Goal: Transaction & Acquisition: Purchase product/service

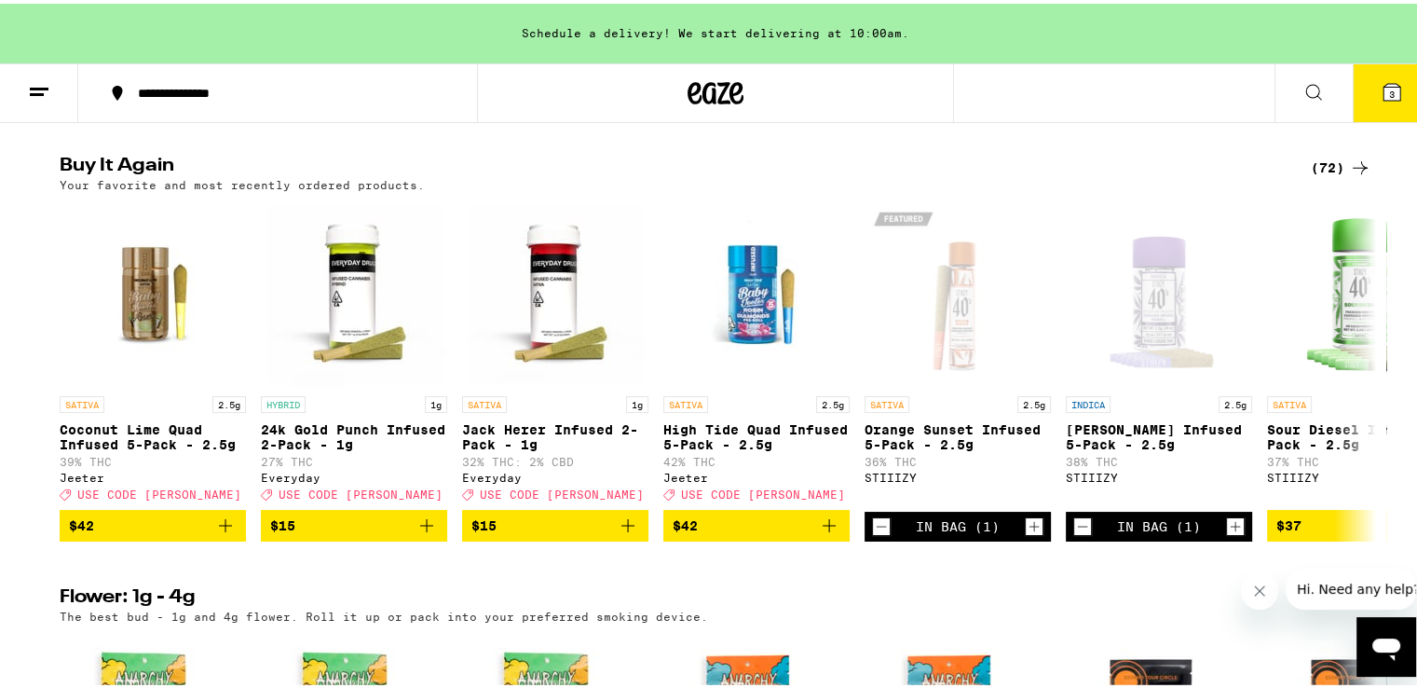
scroll to position [1548, 0]
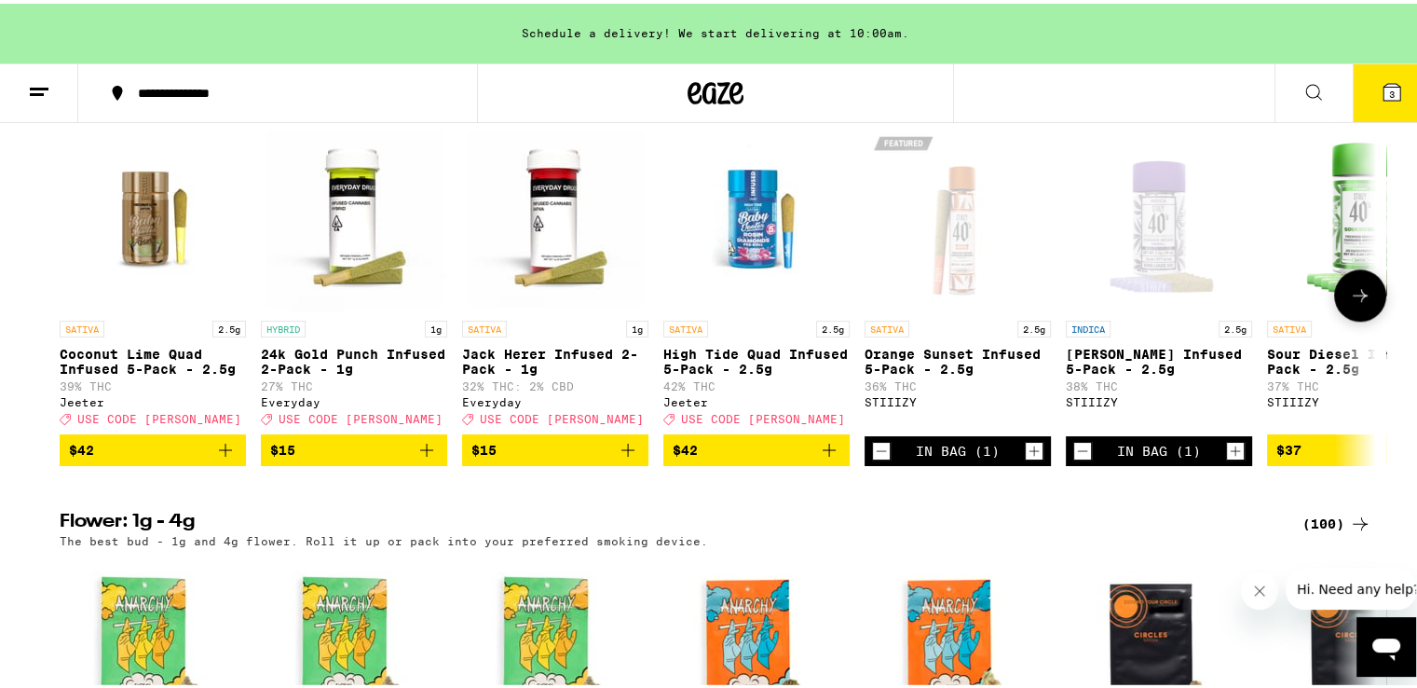
click at [1357, 298] on icon at bounding box center [1360, 291] width 15 height 13
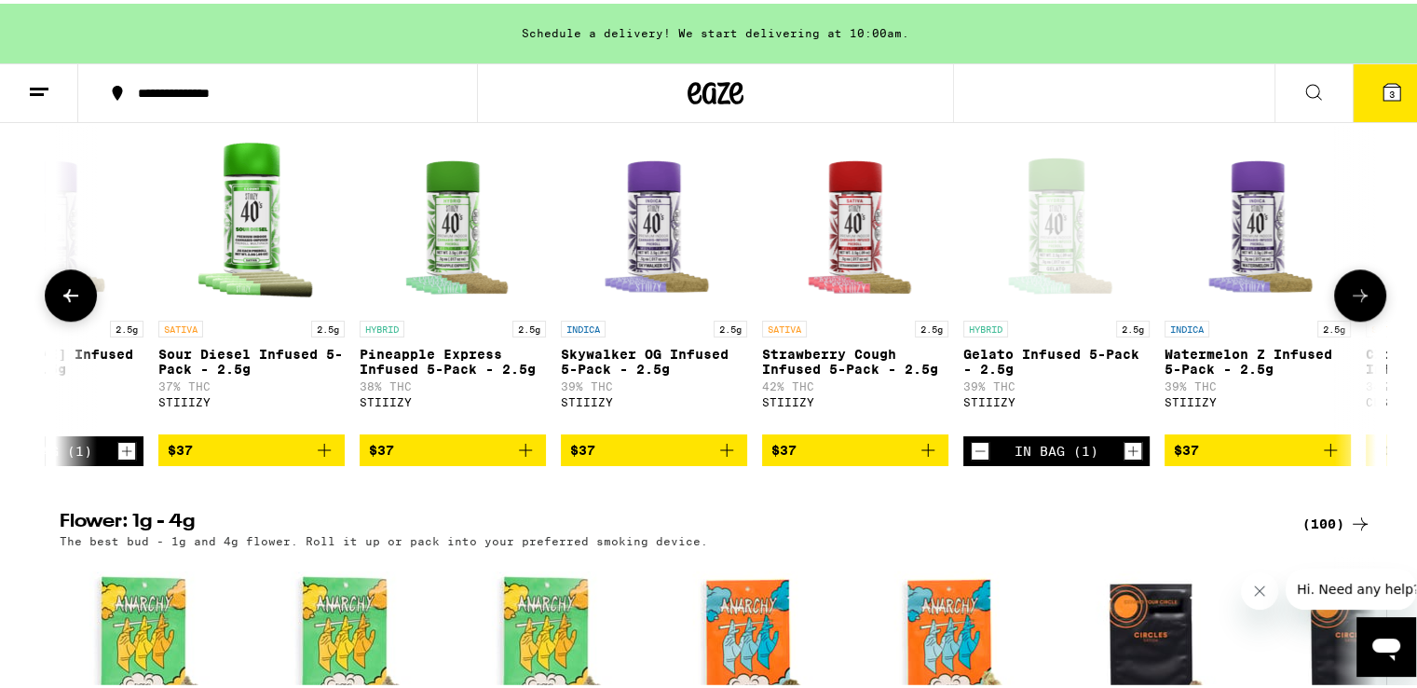
click at [1357, 298] on icon at bounding box center [1360, 291] width 15 height 13
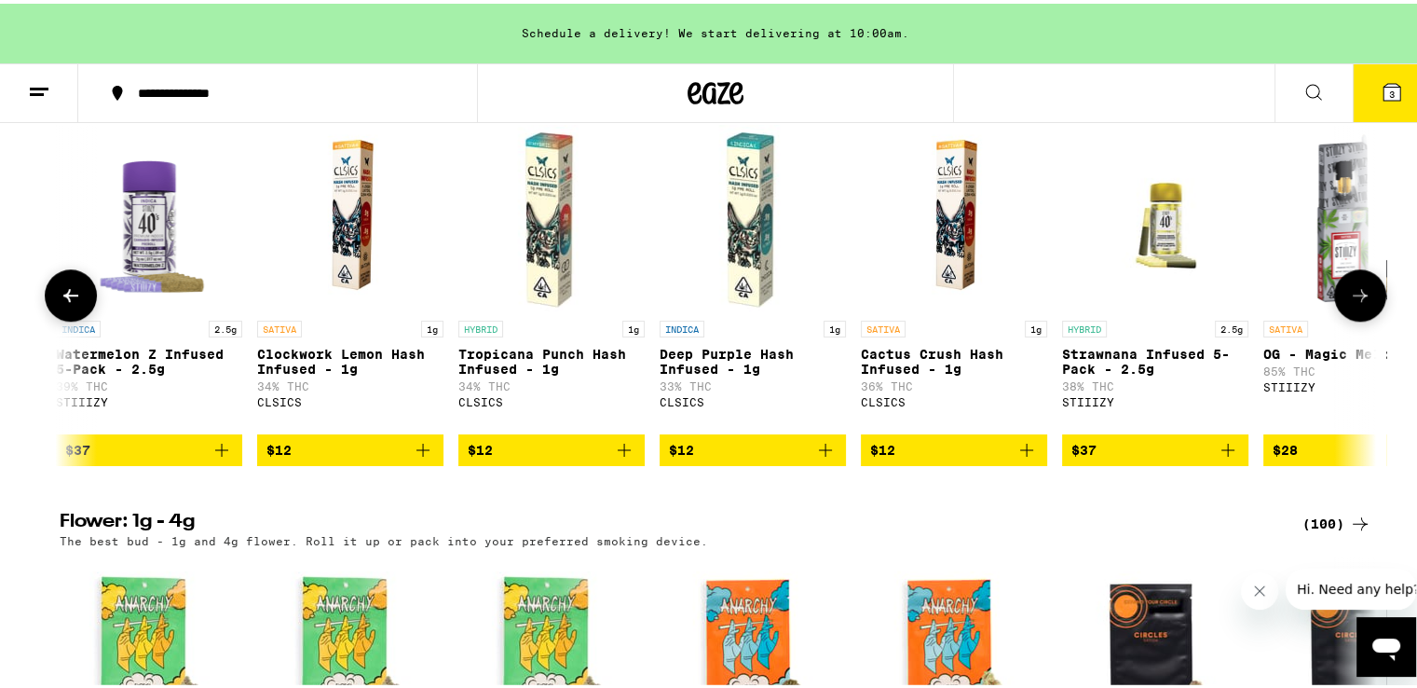
click at [1357, 298] on icon at bounding box center [1360, 291] width 15 height 13
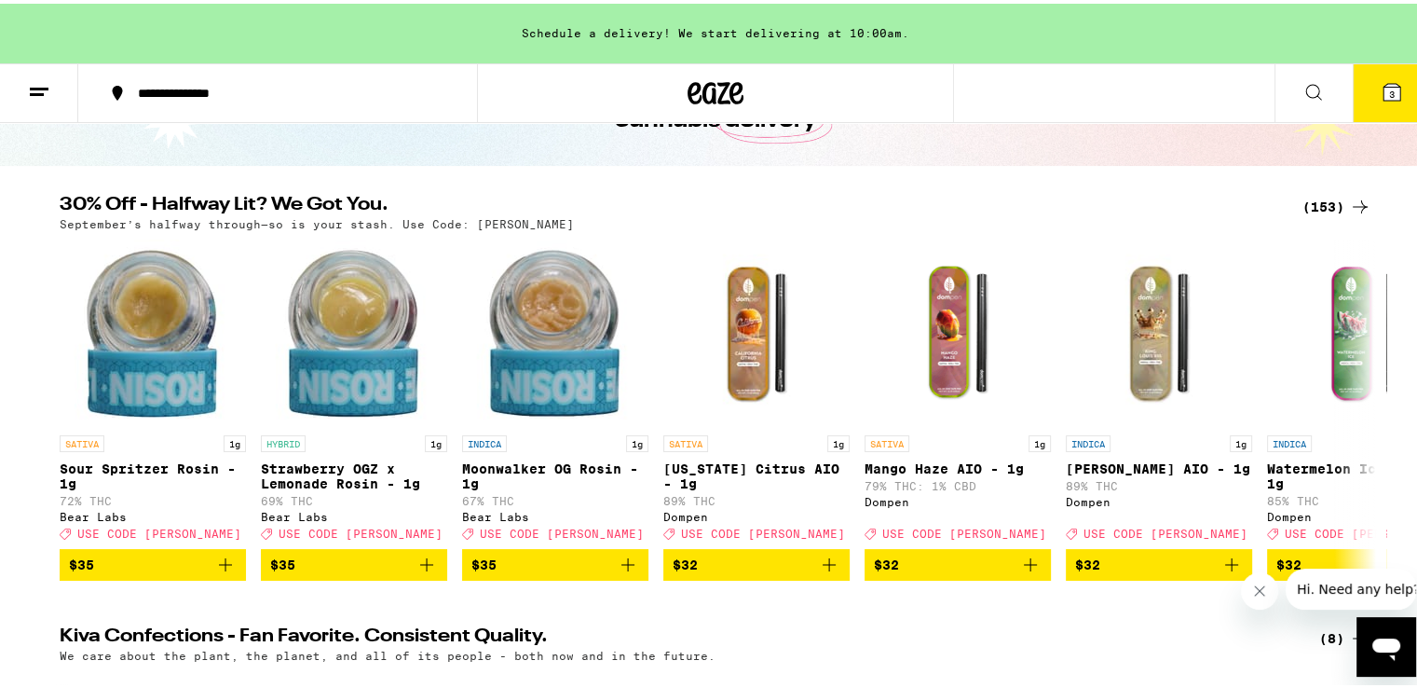
scroll to position [128, 0]
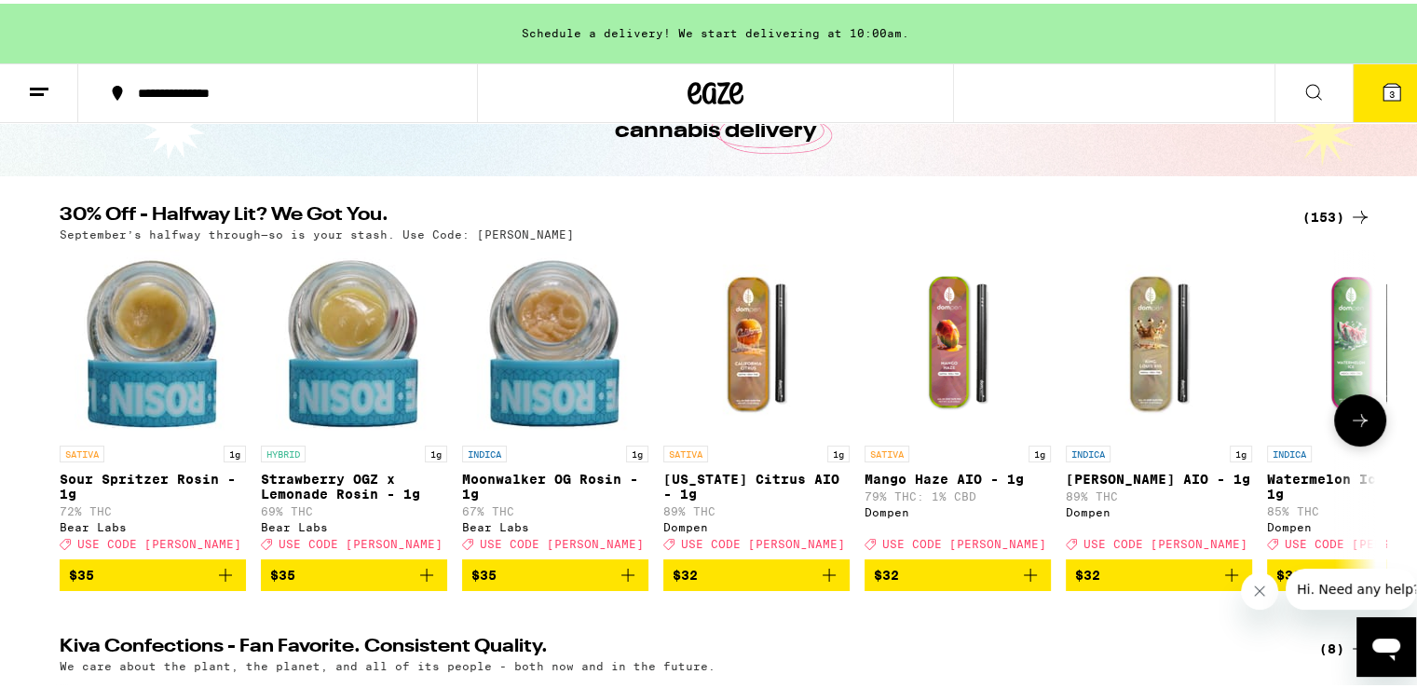
click at [1349, 421] on icon at bounding box center [1360, 416] width 22 height 22
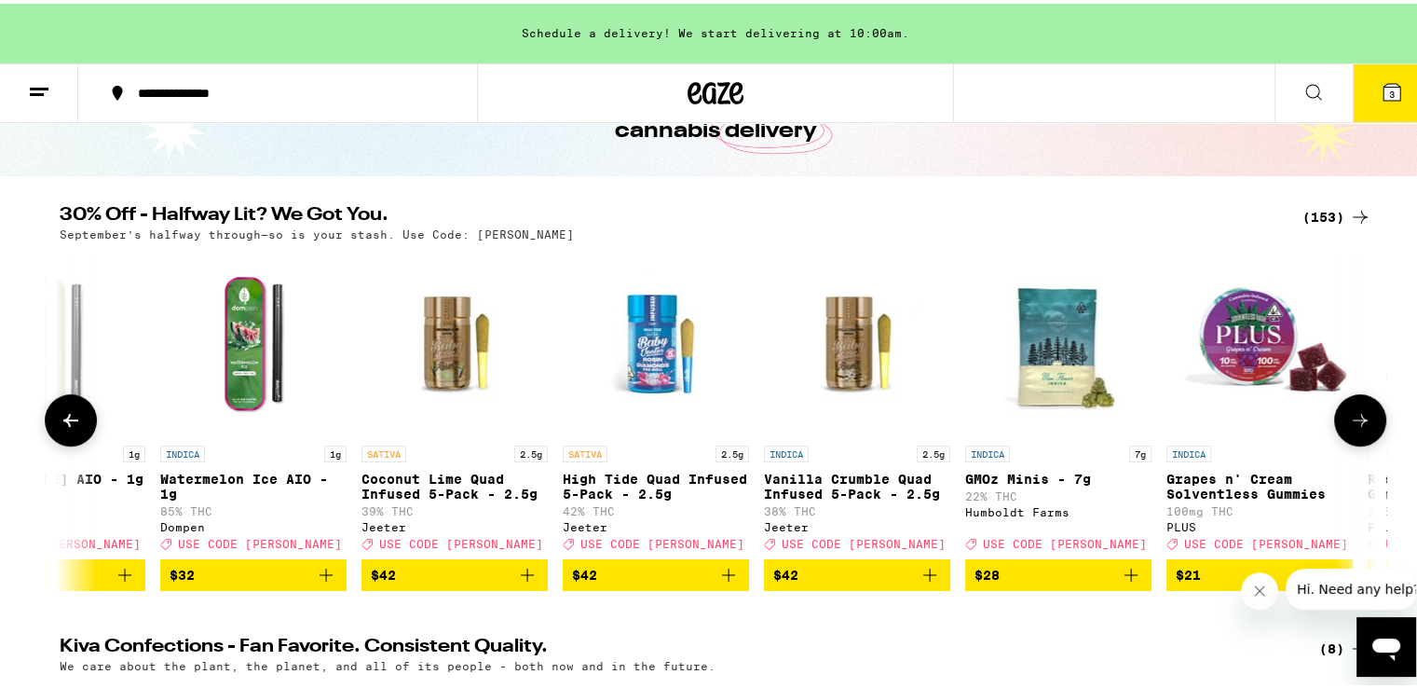
click at [1349, 421] on icon at bounding box center [1360, 416] width 22 height 22
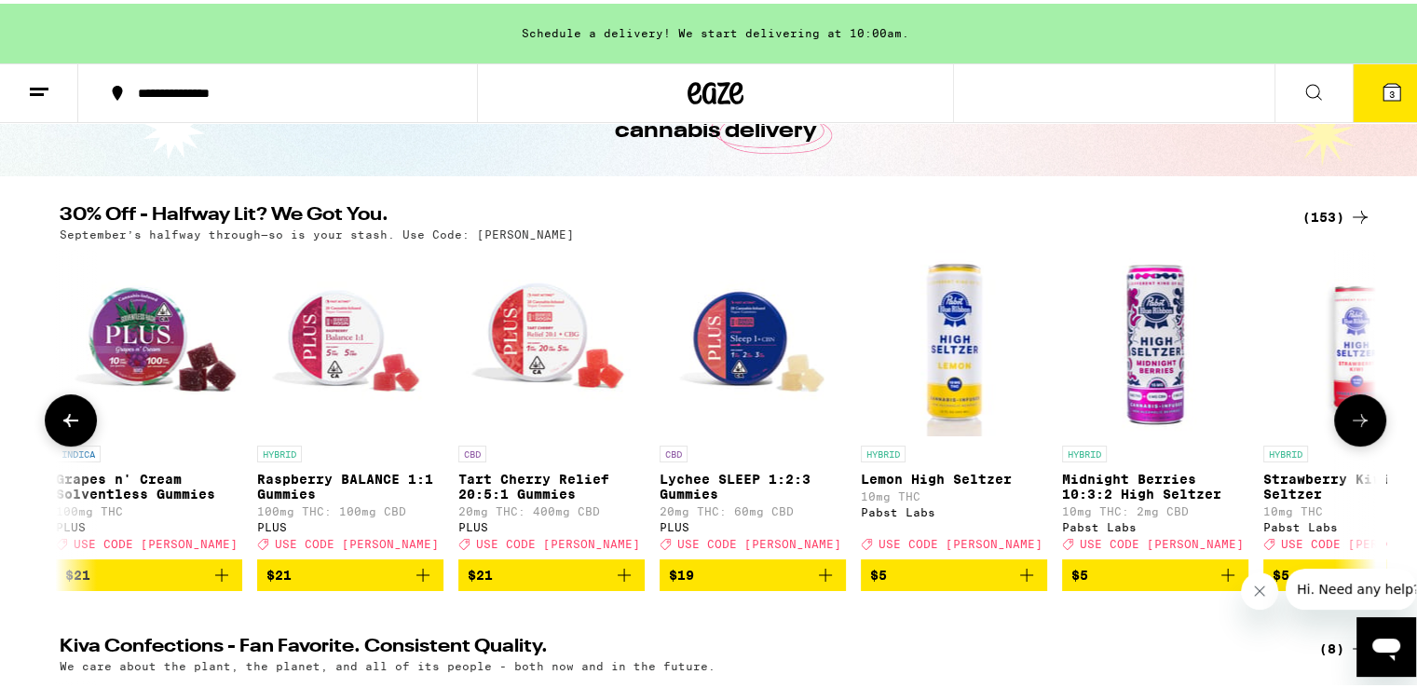
click at [1349, 421] on icon at bounding box center [1360, 416] width 22 height 22
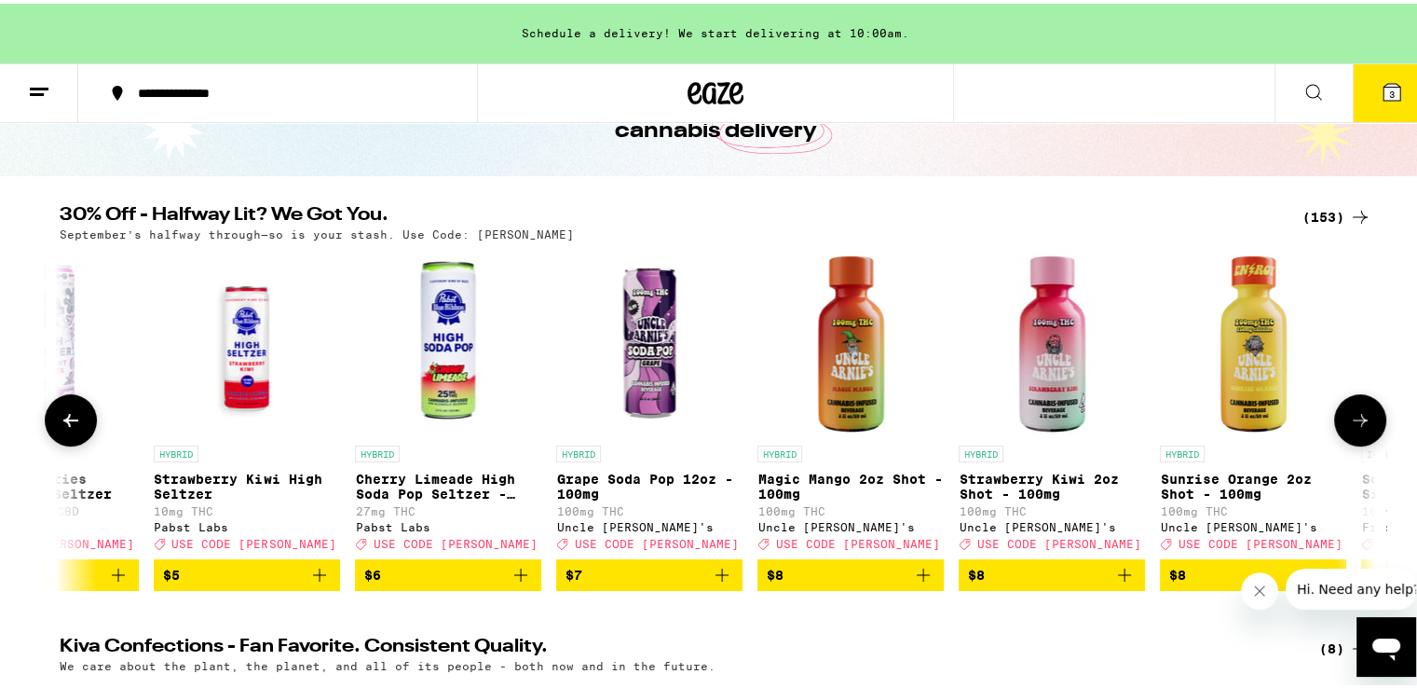
click at [1349, 421] on icon at bounding box center [1360, 416] width 22 height 22
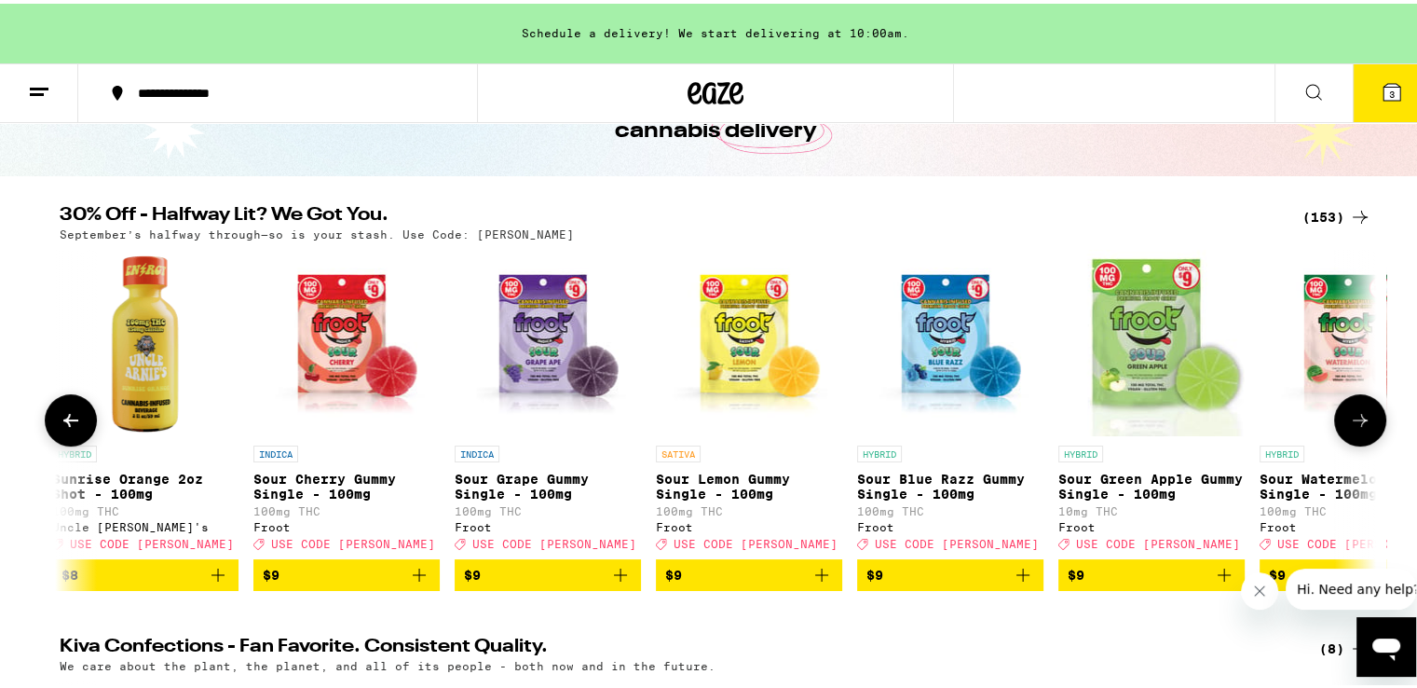
click at [1349, 421] on icon at bounding box center [1360, 416] width 22 height 22
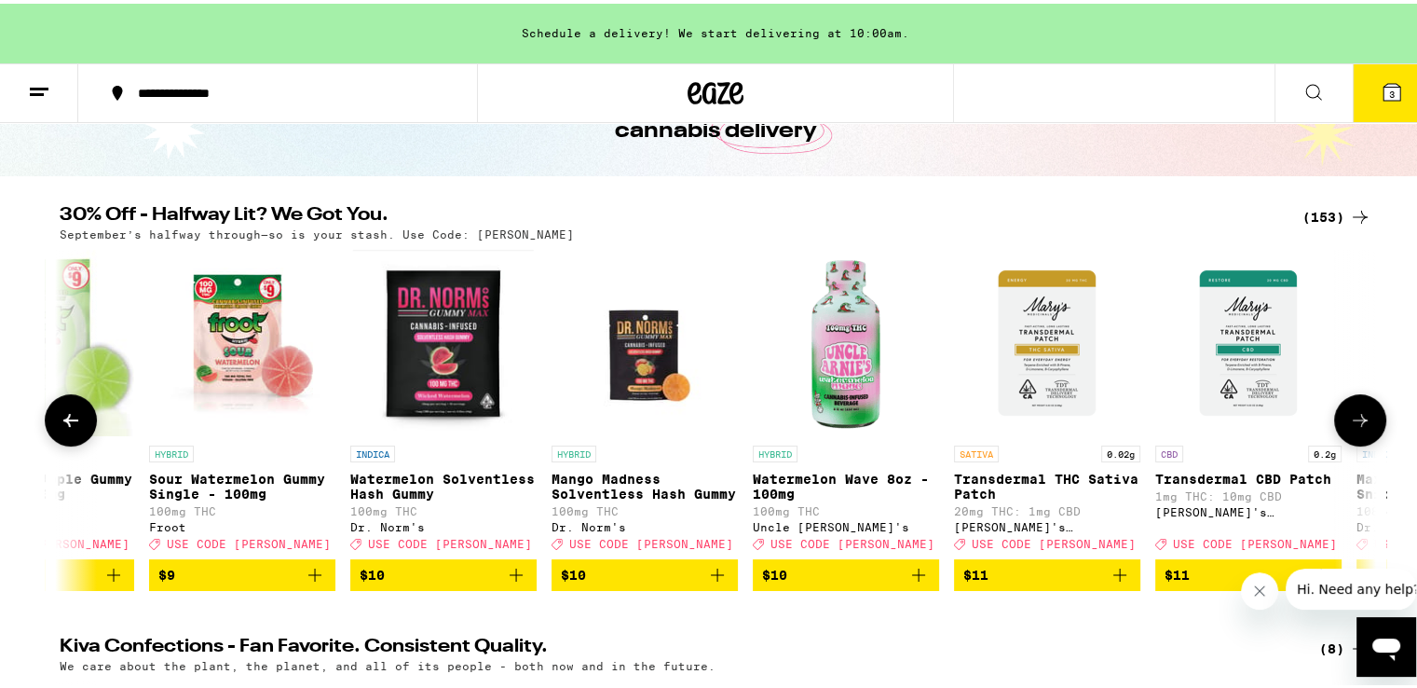
click at [1349, 421] on icon at bounding box center [1360, 416] width 22 height 22
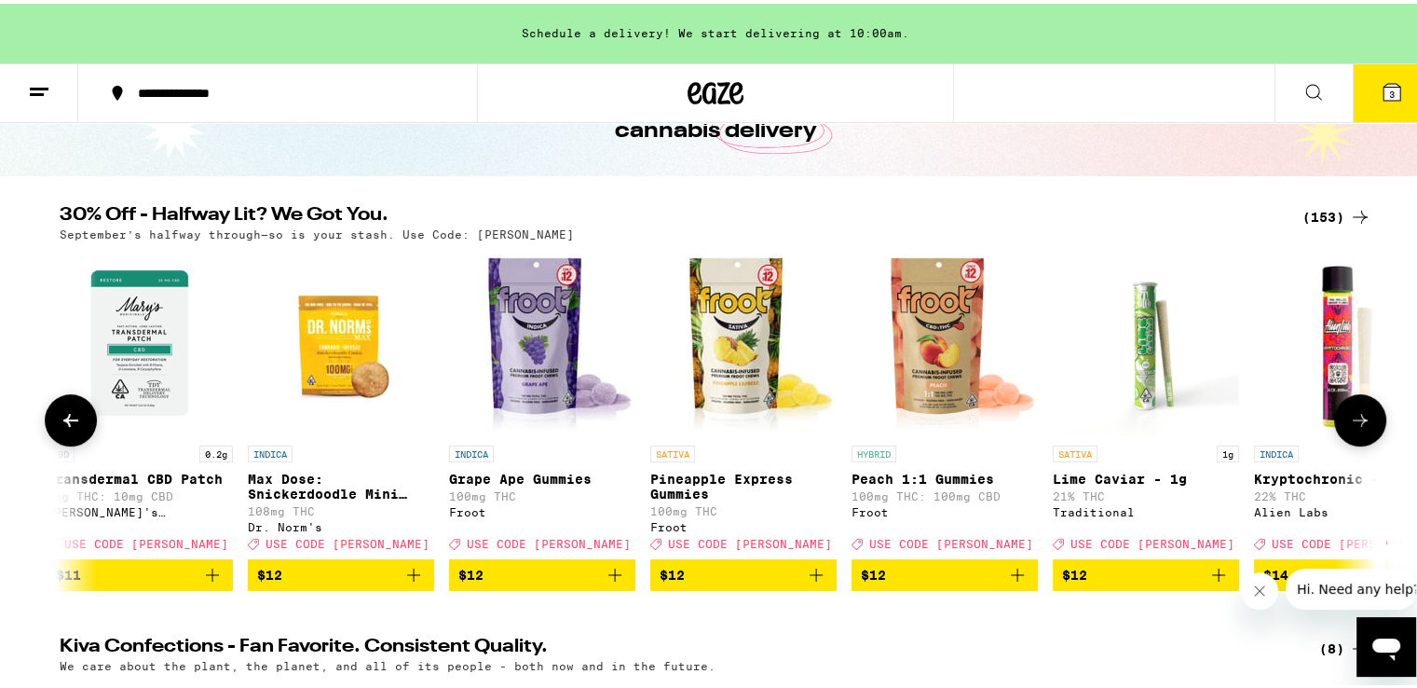
click at [1349, 421] on icon at bounding box center [1360, 416] width 22 height 22
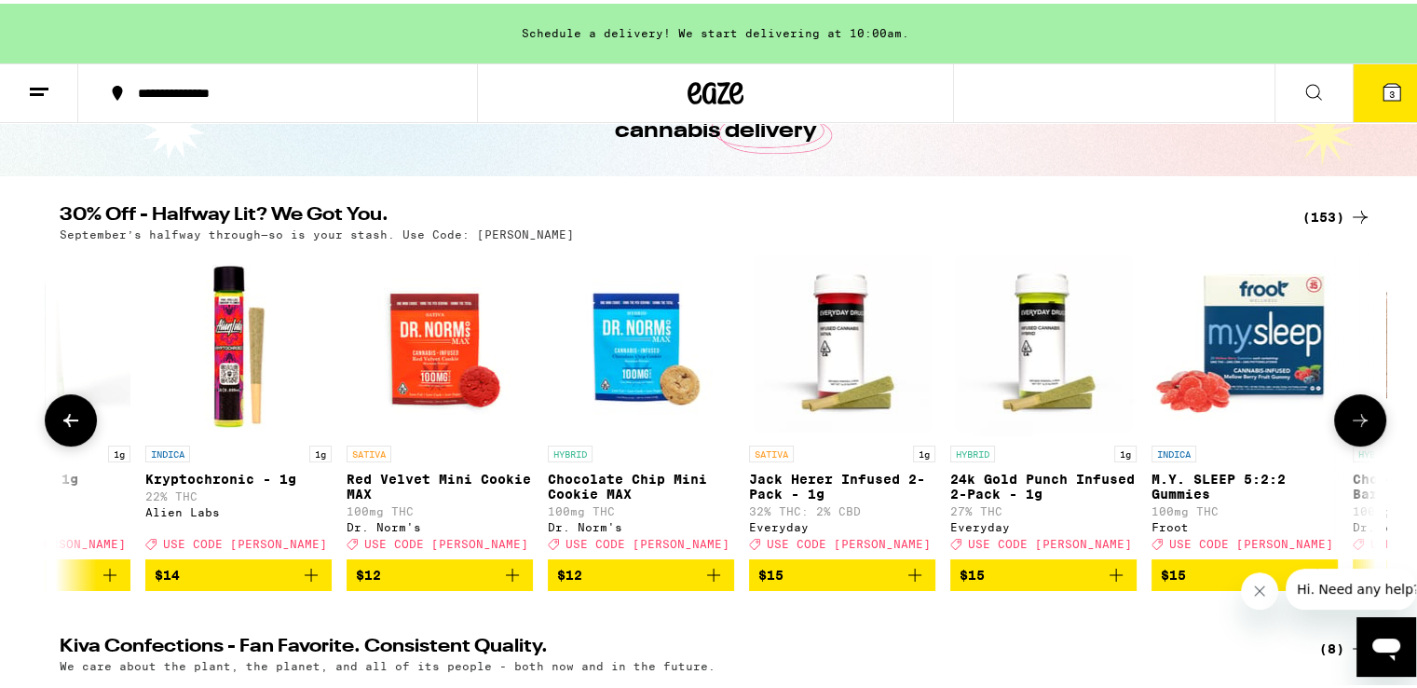
click at [1349, 421] on icon at bounding box center [1360, 416] width 22 height 22
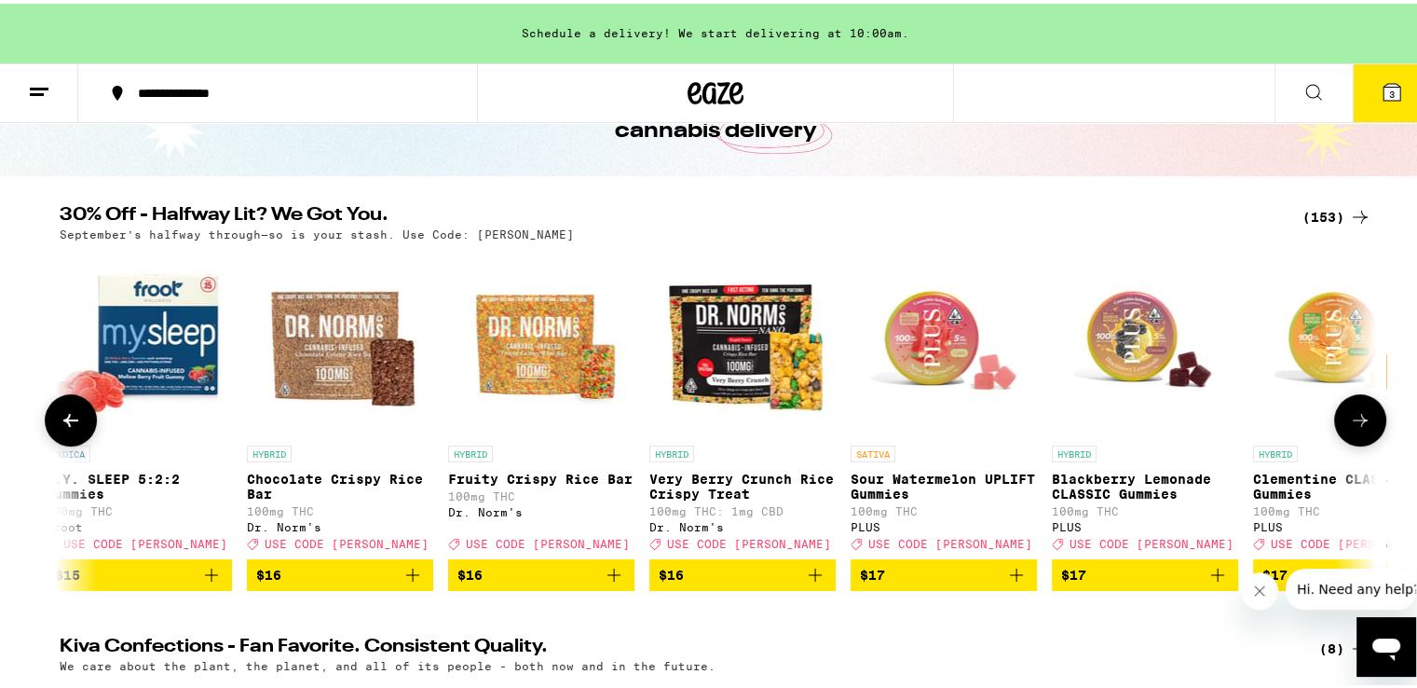
click at [1349, 421] on icon at bounding box center [1360, 416] width 22 height 22
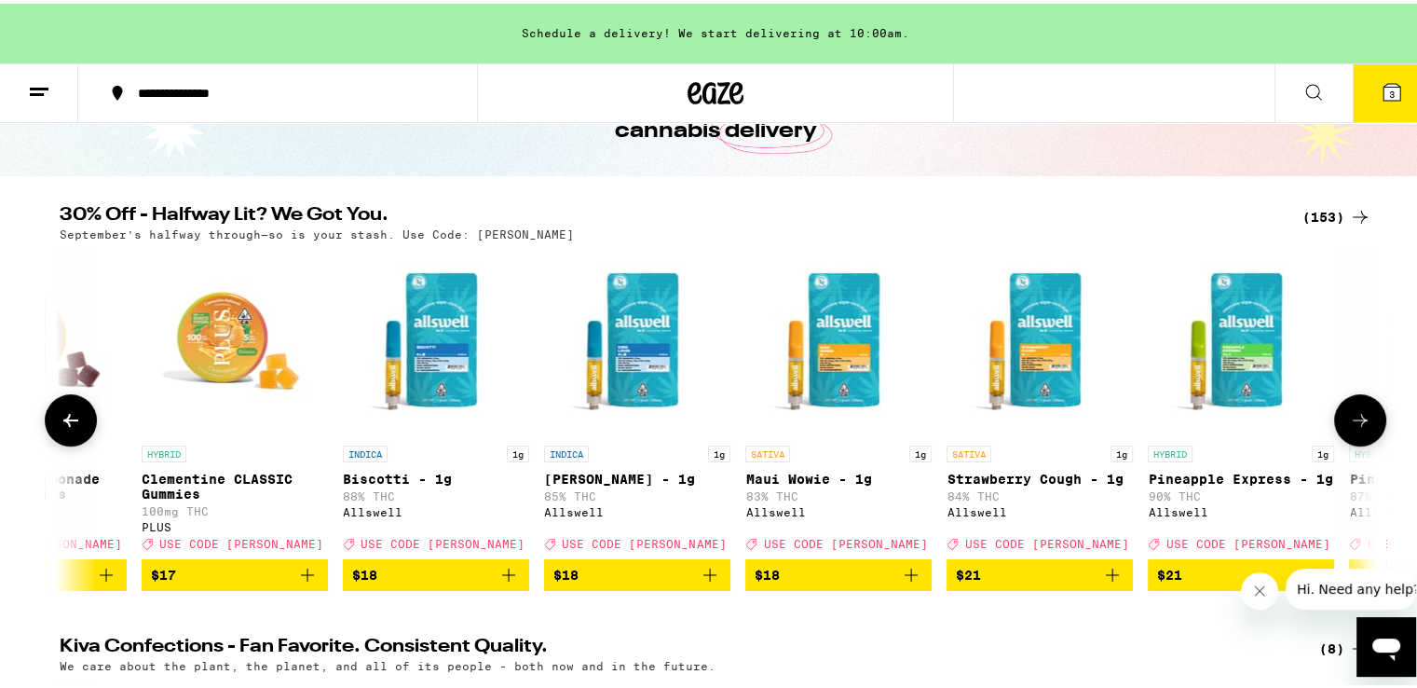
click at [1349, 421] on icon at bounding box center [1360, 416] width 22 height 22
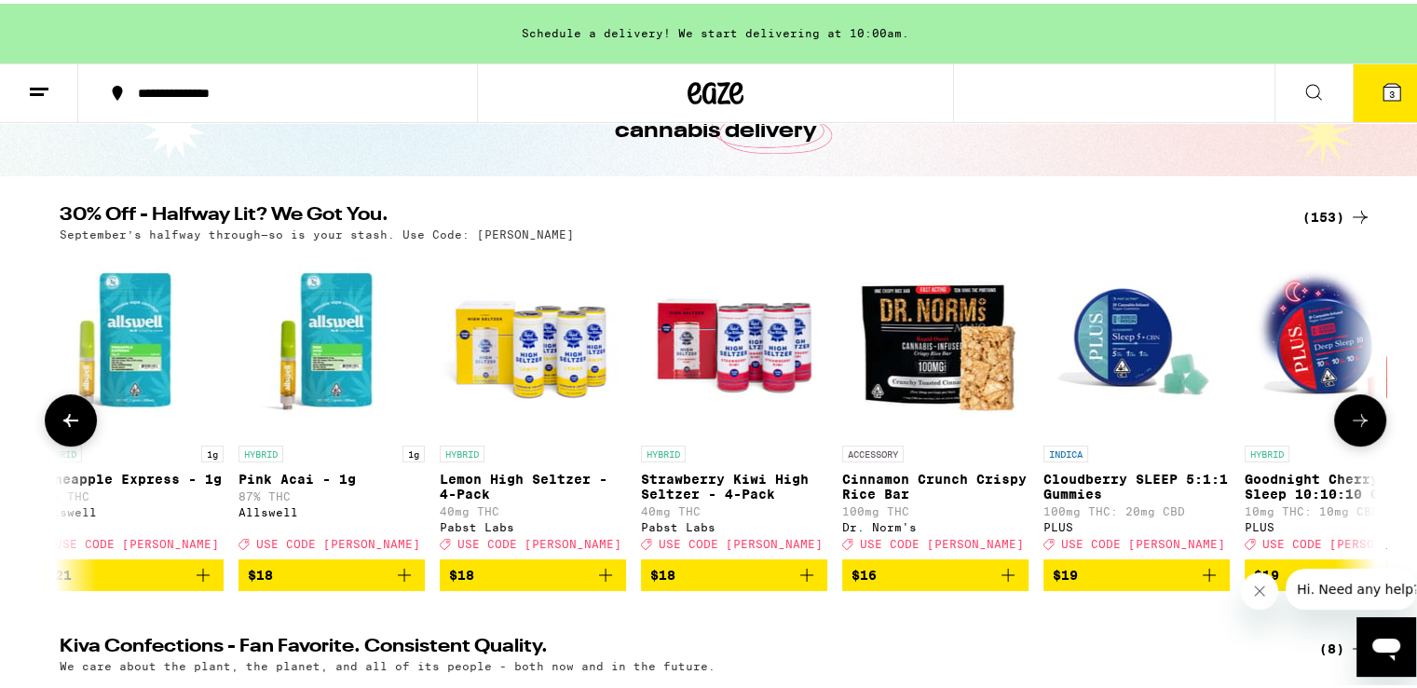
click at [1349, 421] on icon at bounding box center [1360, 416] width 22 height 22
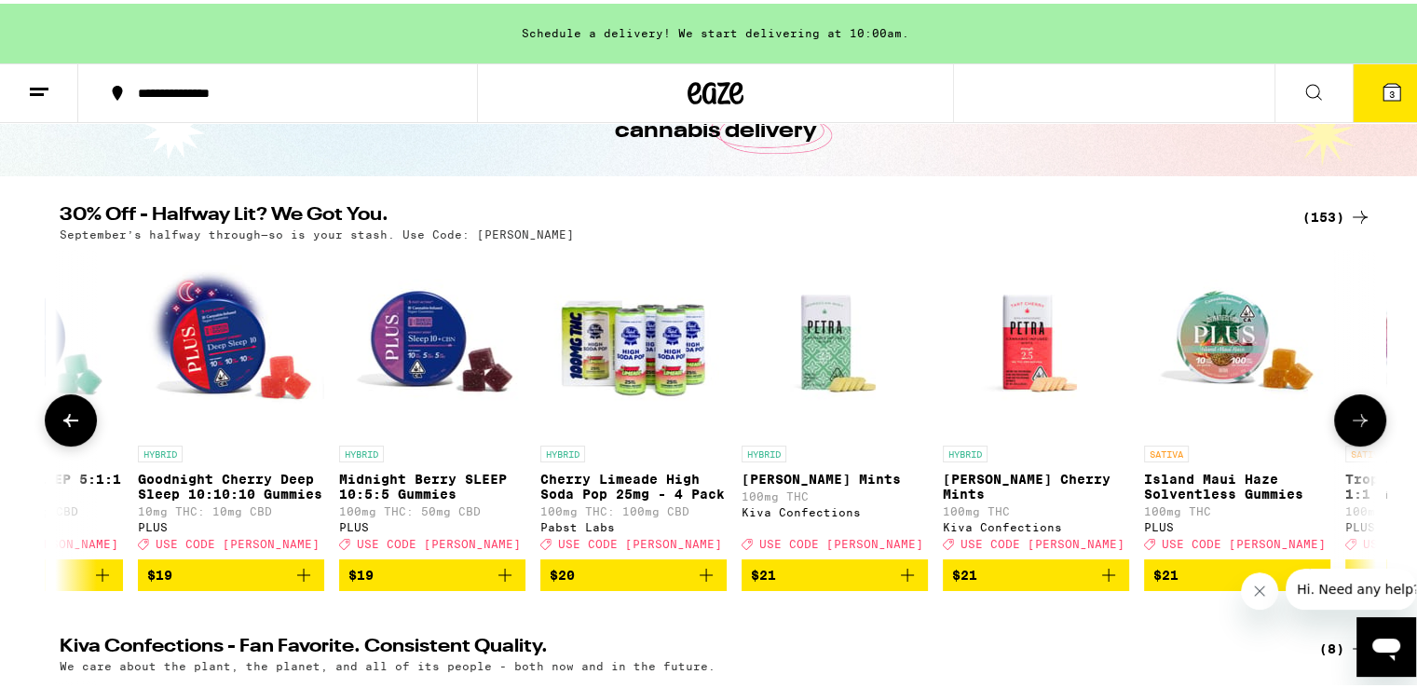
click at [1349, 421] on icon at bounding box center [1360, 416] width 22 height 22
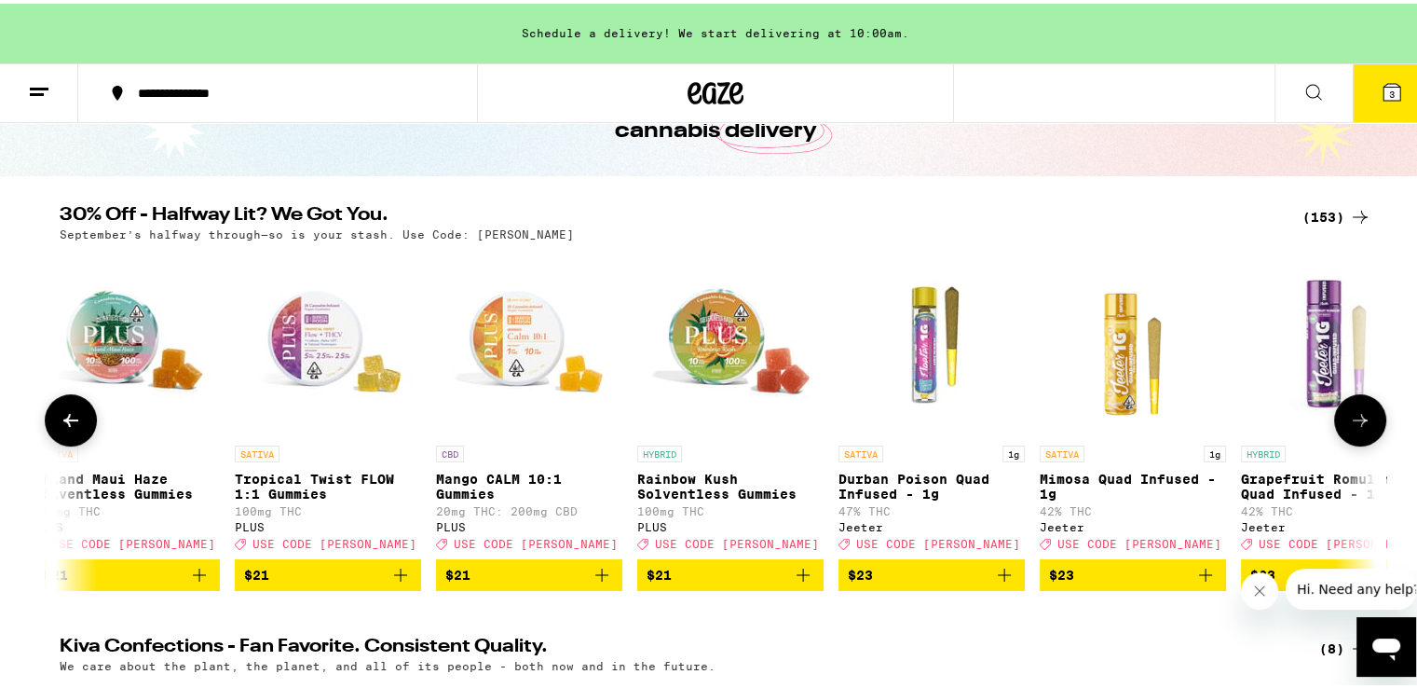
click at [1349, 421] on icon at bounding box center [1360, 416] width 22 height 22
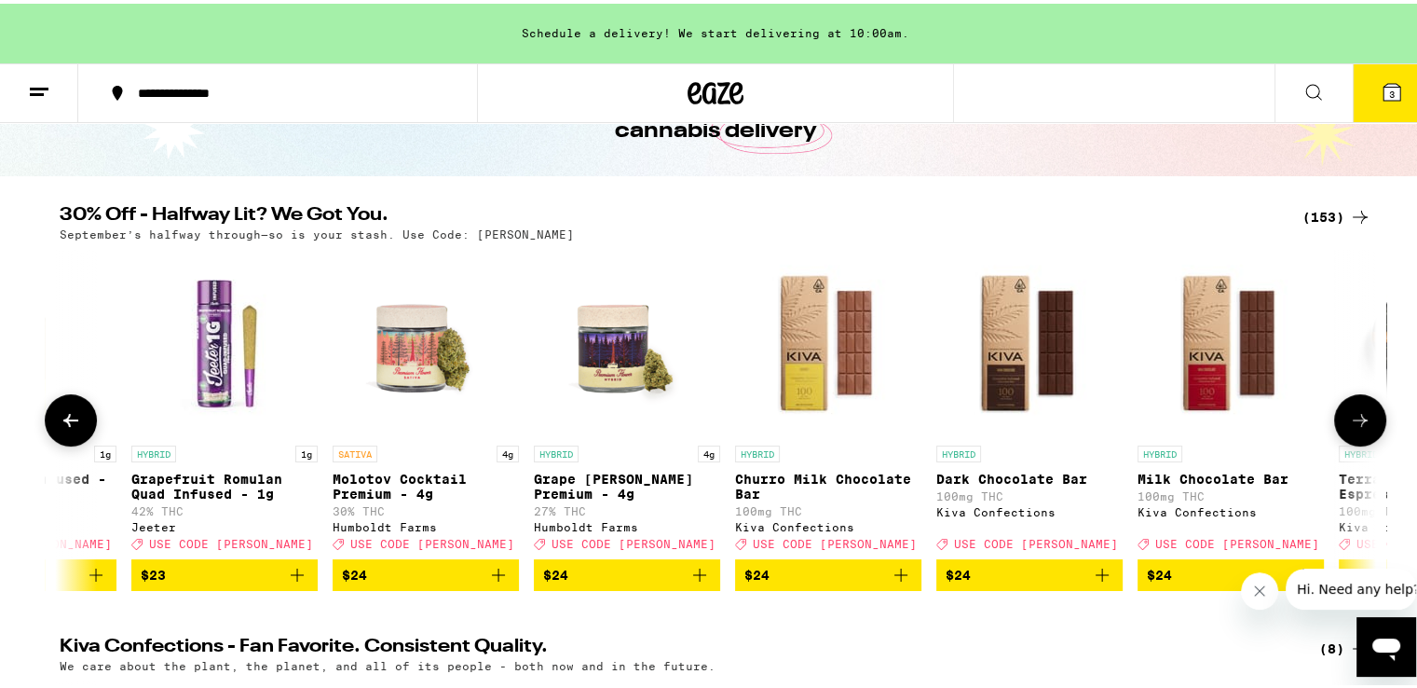
click at [1349, 421] on icon at bounding box center [1360, 416] width 22 height 22
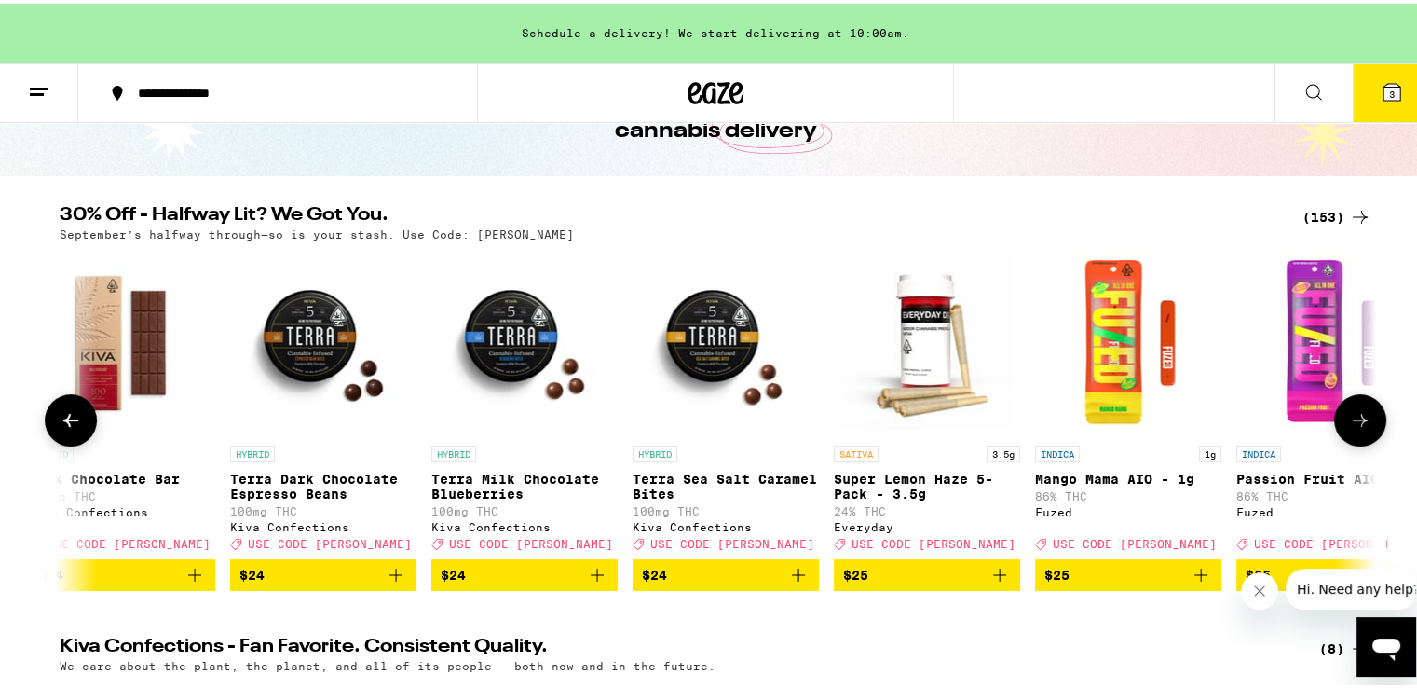
click at [1349, 421] on icon at bounding box center [1360, 416] width 22 height 22
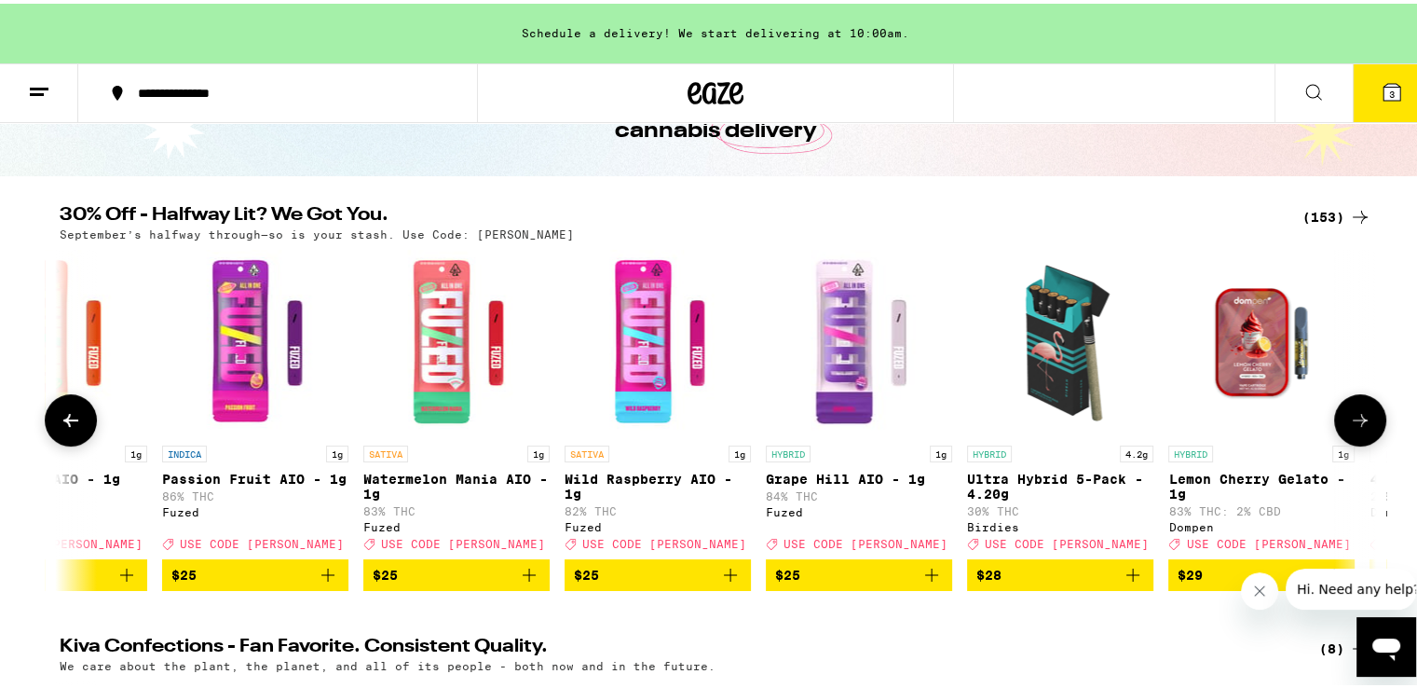
scroll to position [0, 16639]
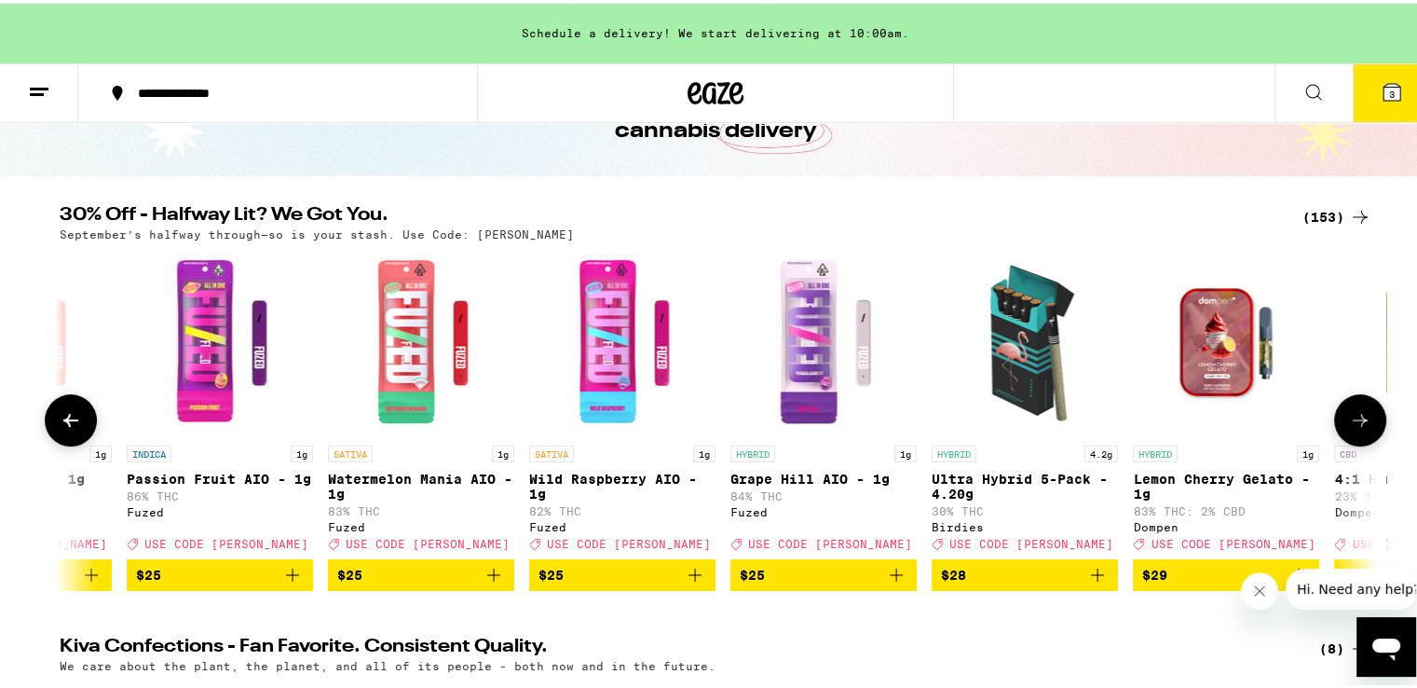
click at [1349, 421] on icon at bounding box center [1360, 416] width 22 height 22
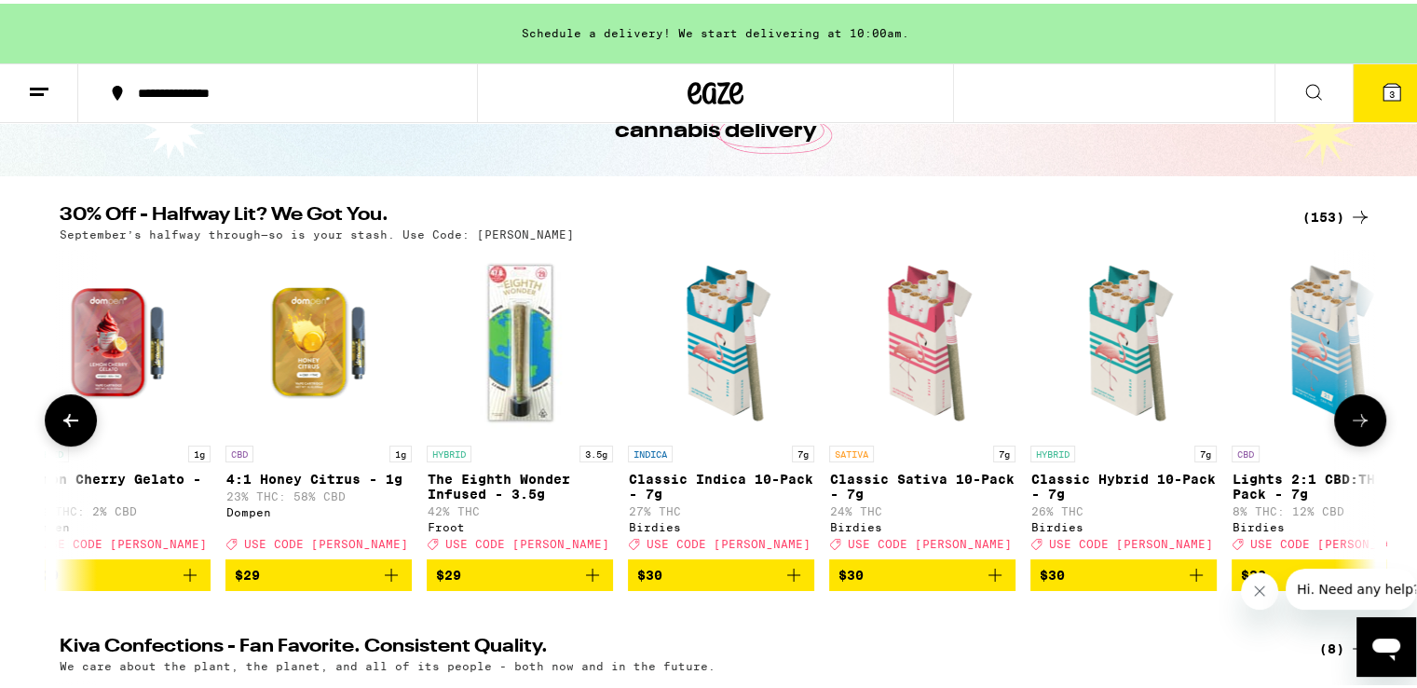
click at [1349, 421] on icon at bounding box center [1360, 416] width 22 height 22
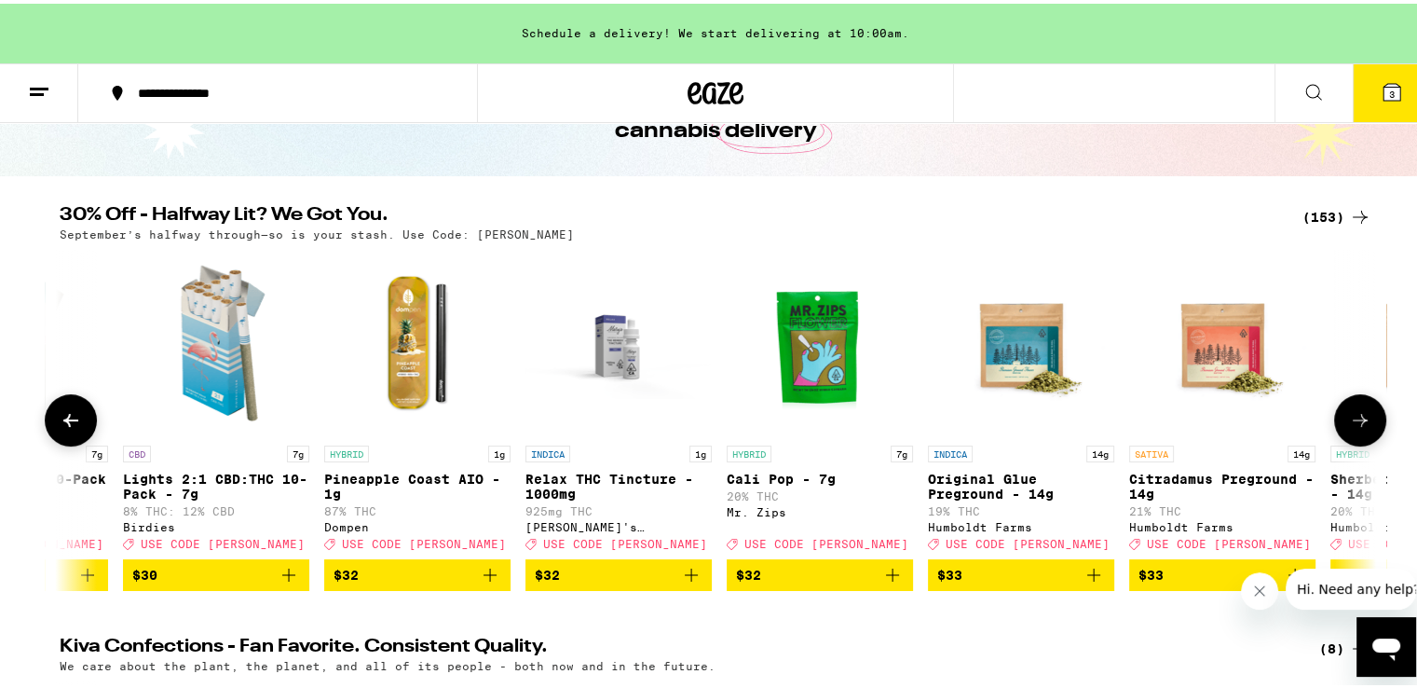
click at [1349, 421] on icon at bounding box center [1360, 416] width 22 height 22
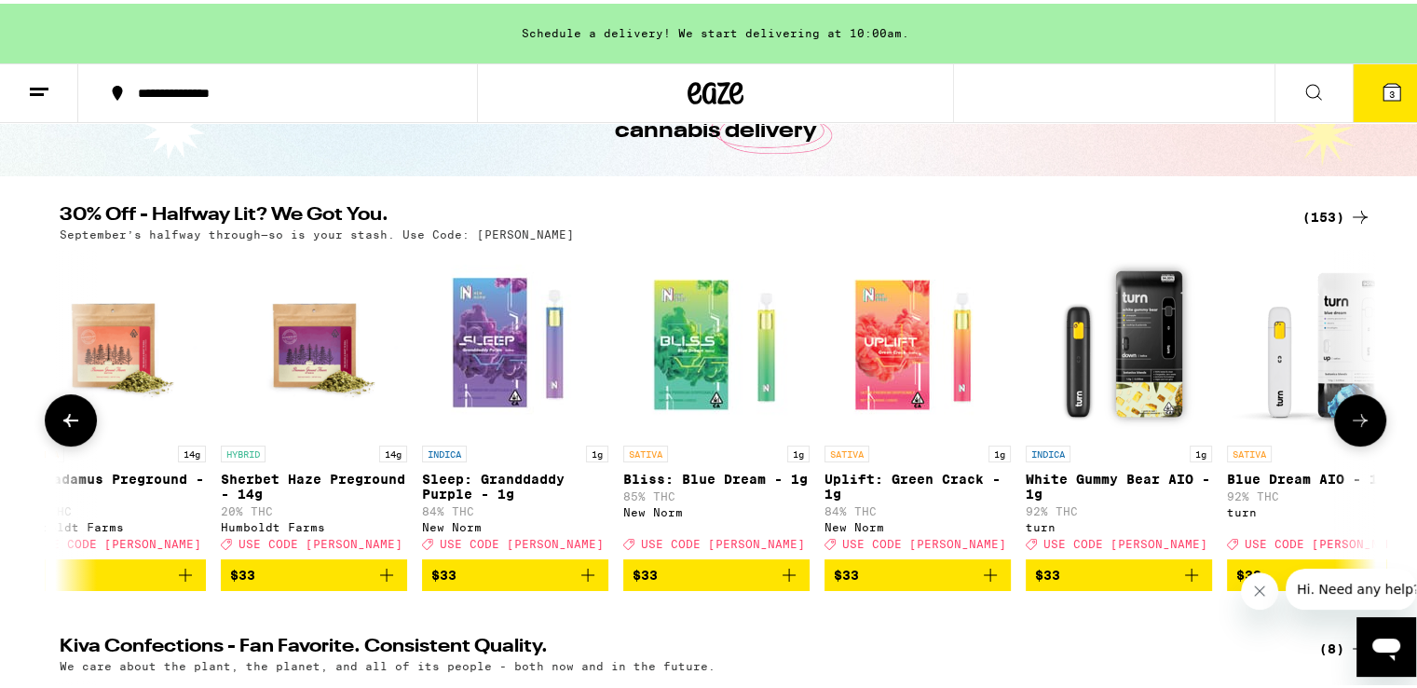
click at [1349, 421] on icon at bounding box center [1360, 416] width 22 height 22
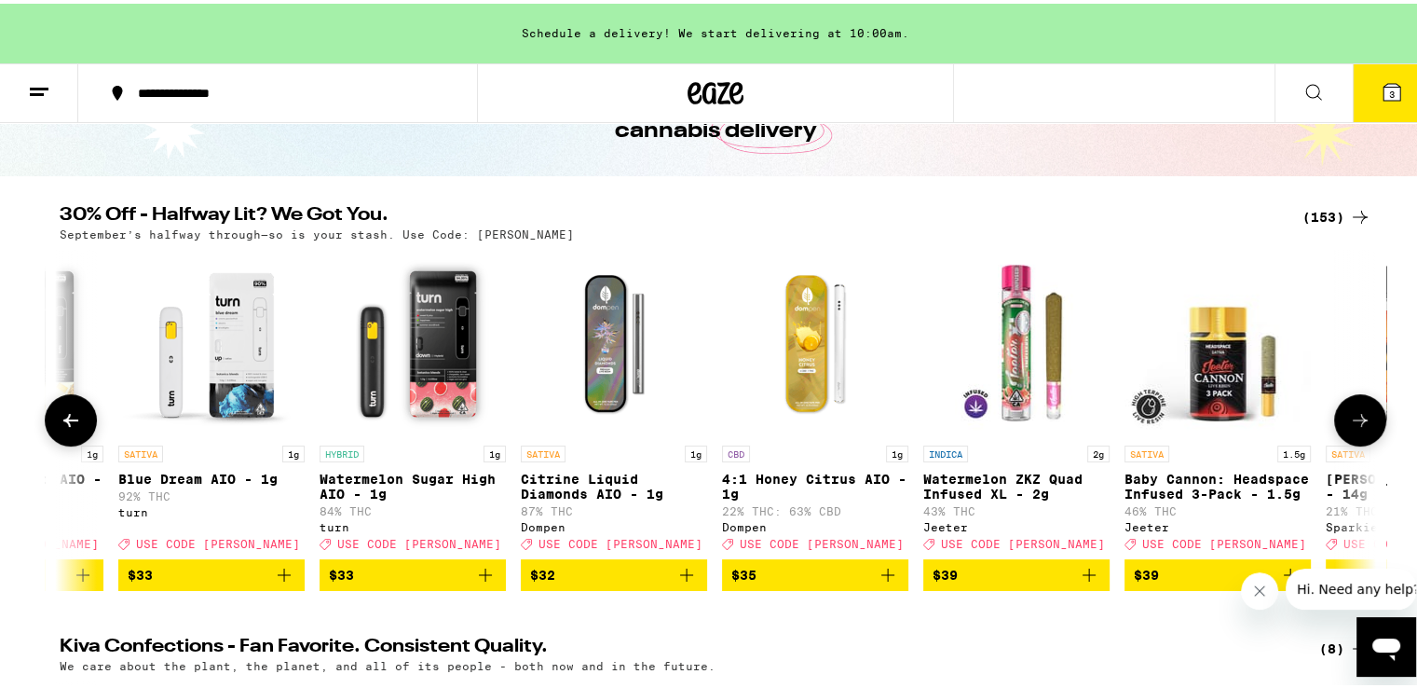
click at [1349, 421] on icon at bounding box center [1360, 416] width 22 height 22
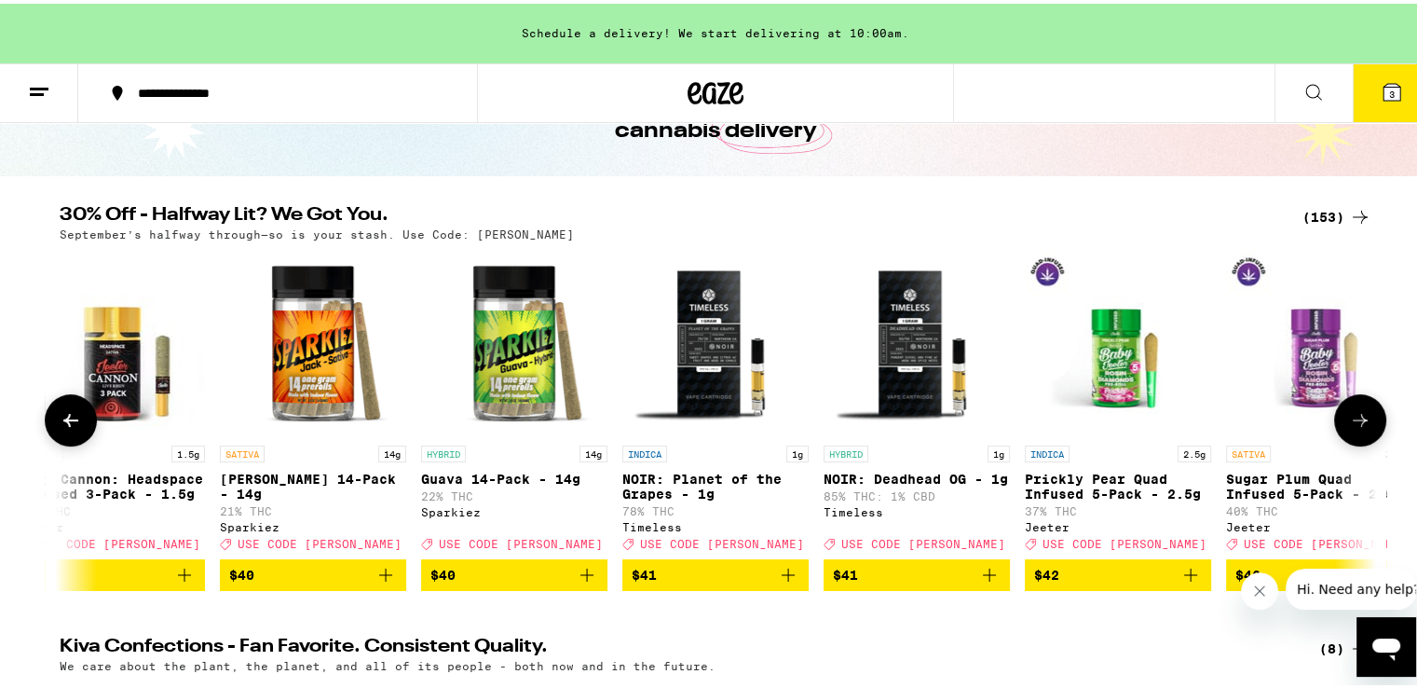
scroll to position [0, 22186]
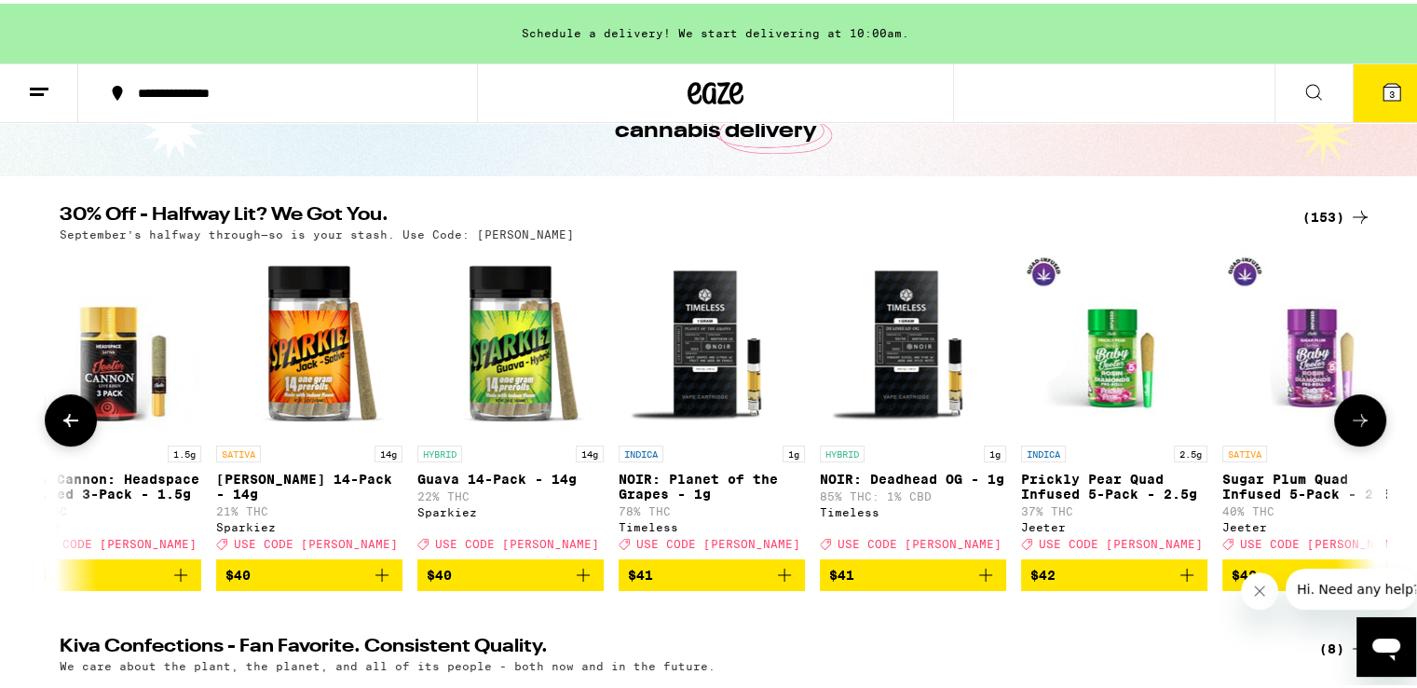
click at [1349, 421] on icon at bounding box center [1360, 416] width 22 height 22
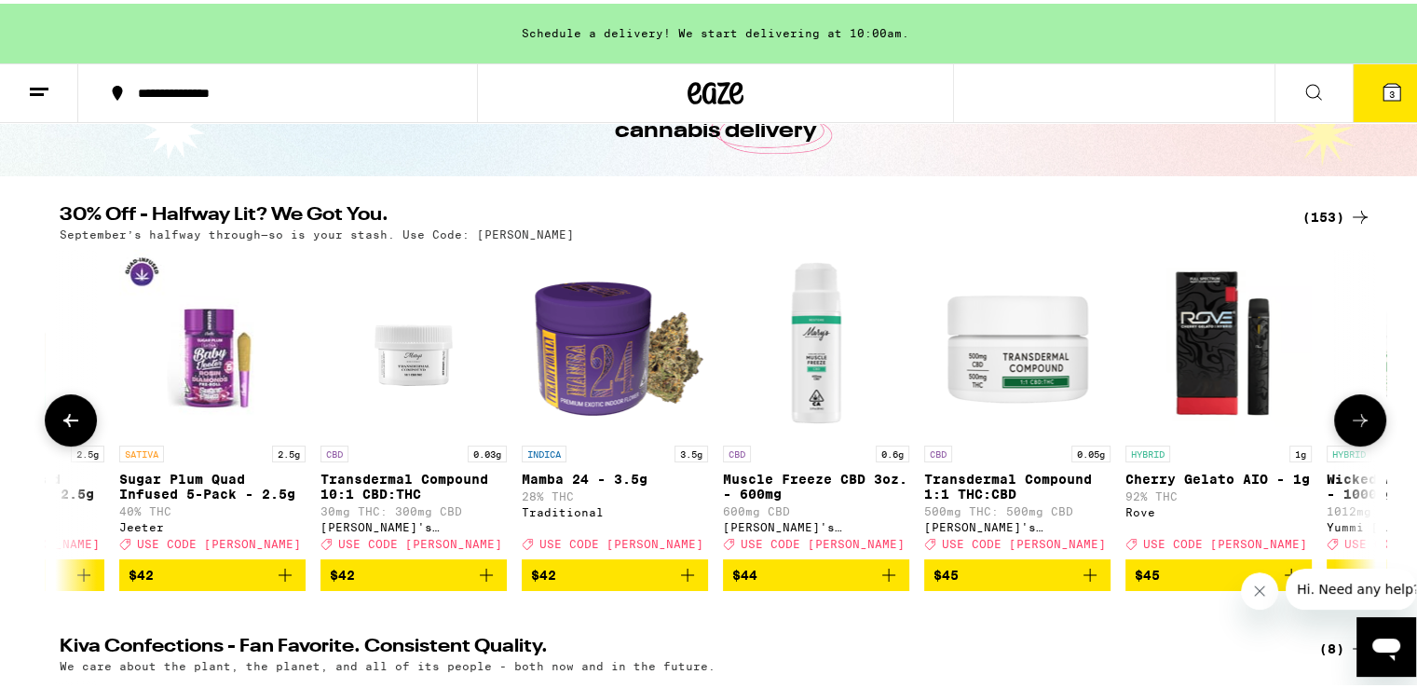
scroll to position [0, 23295]
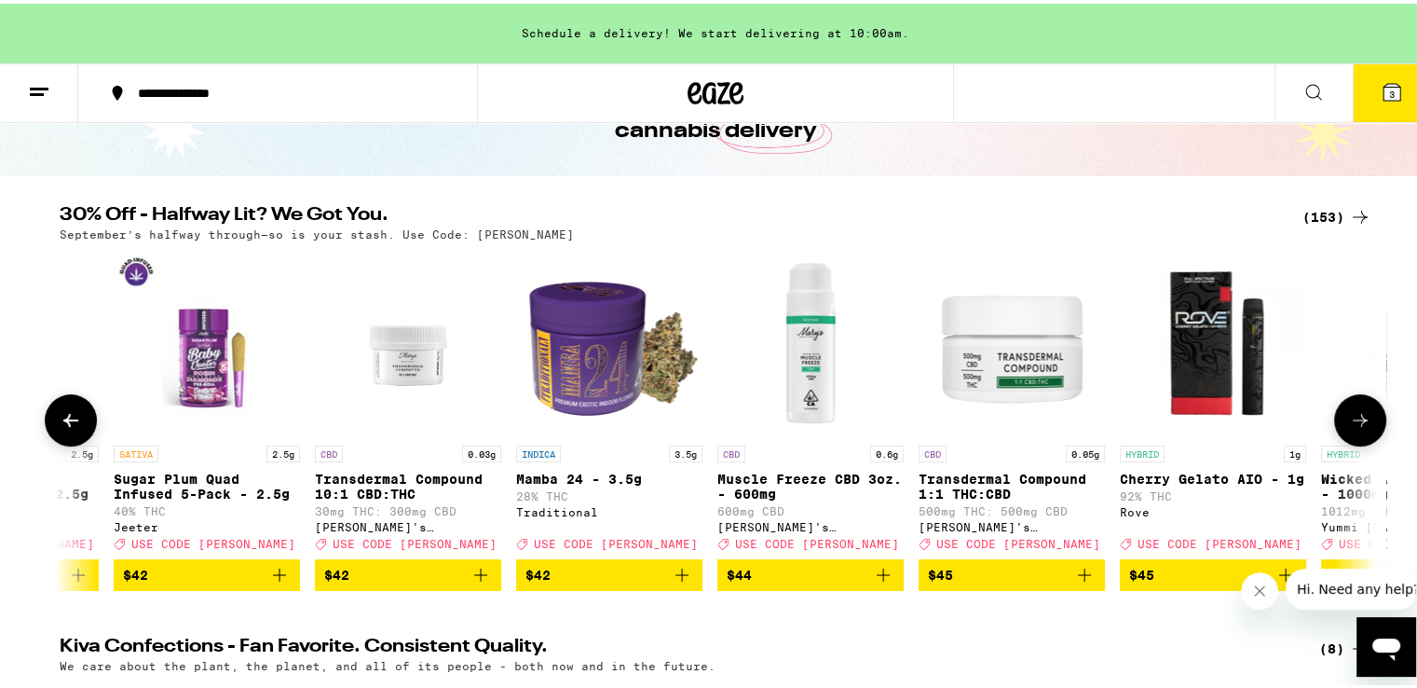
click at [1349, 421] on icon at bounding box center [1360, 416] width 22 height 22
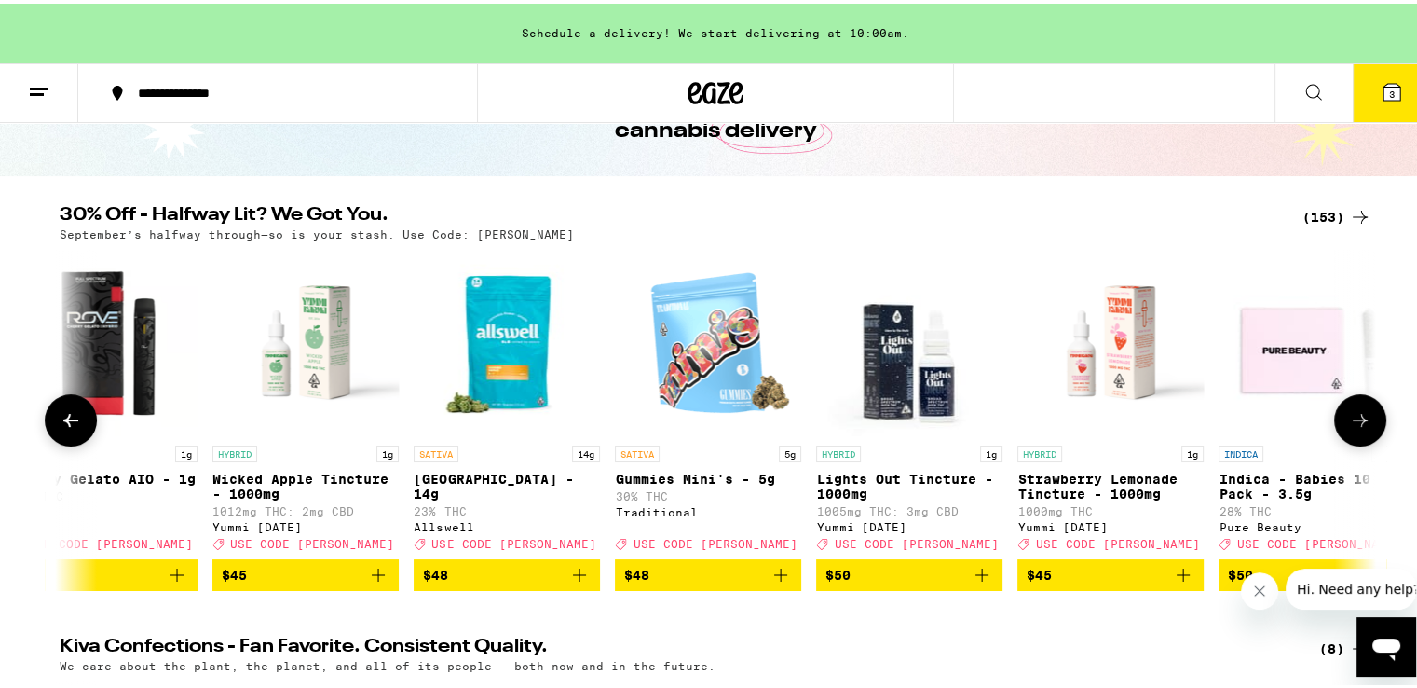
click at [1349, 421] on icon at bounding box center [1360, 416] width 22 height 22
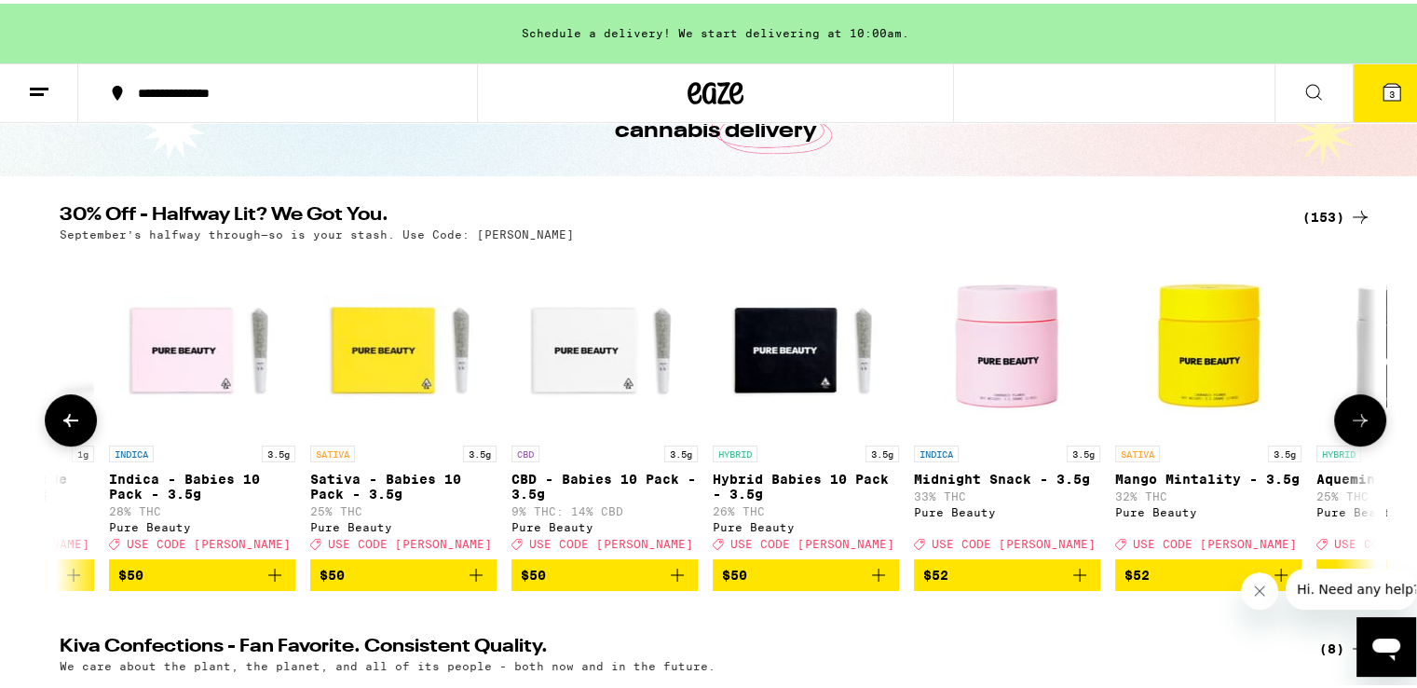
click at [1349, 421] on icon at bounding box center [1360, 416] width 22 height 22
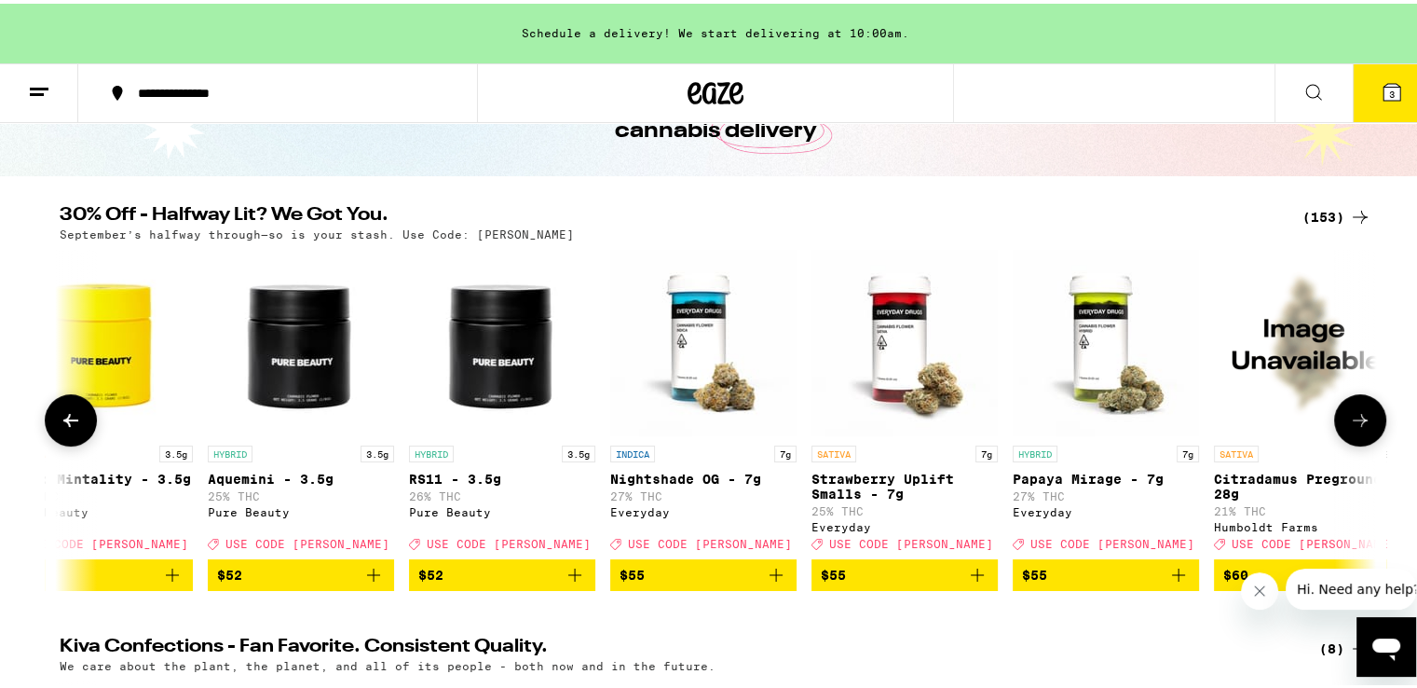
click at [1349, 421] on icon at bounding box center [1360, 416] width 22 height 22
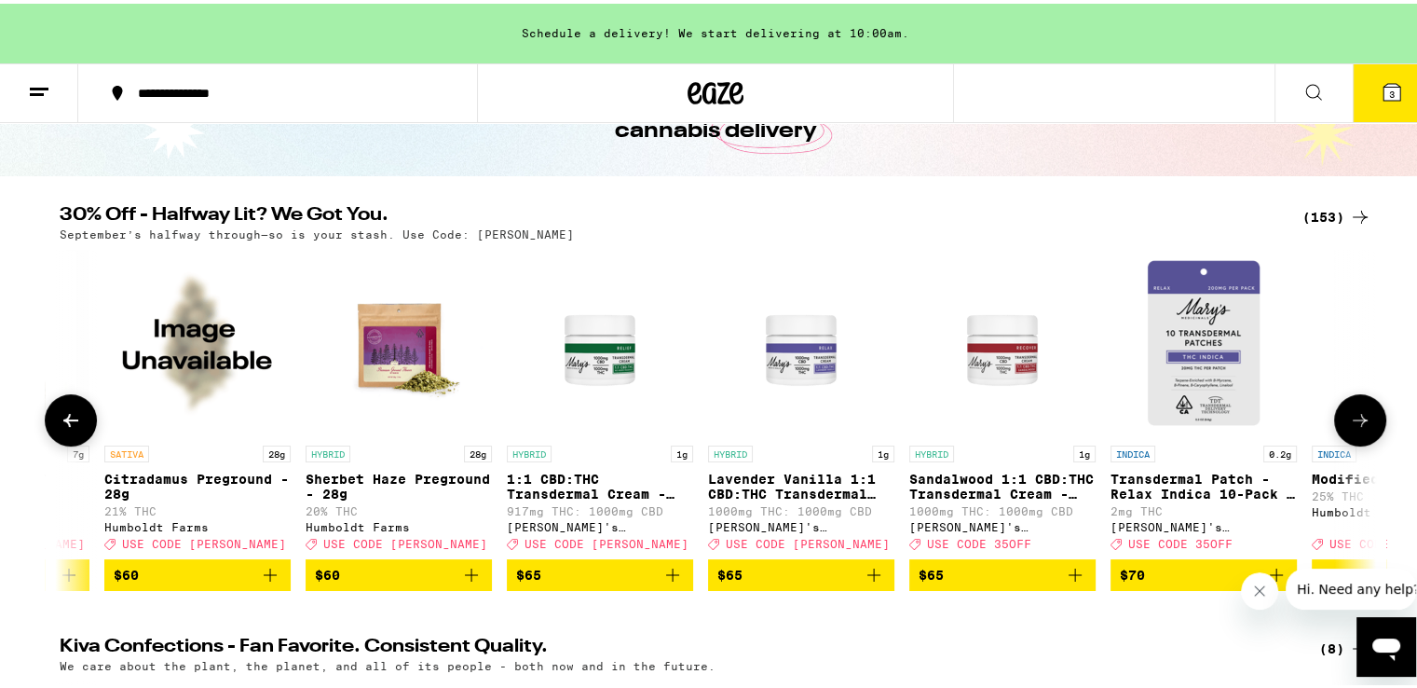
click at [1349, 421] on icon at bounding box center [1360, 416] width 22 height 22
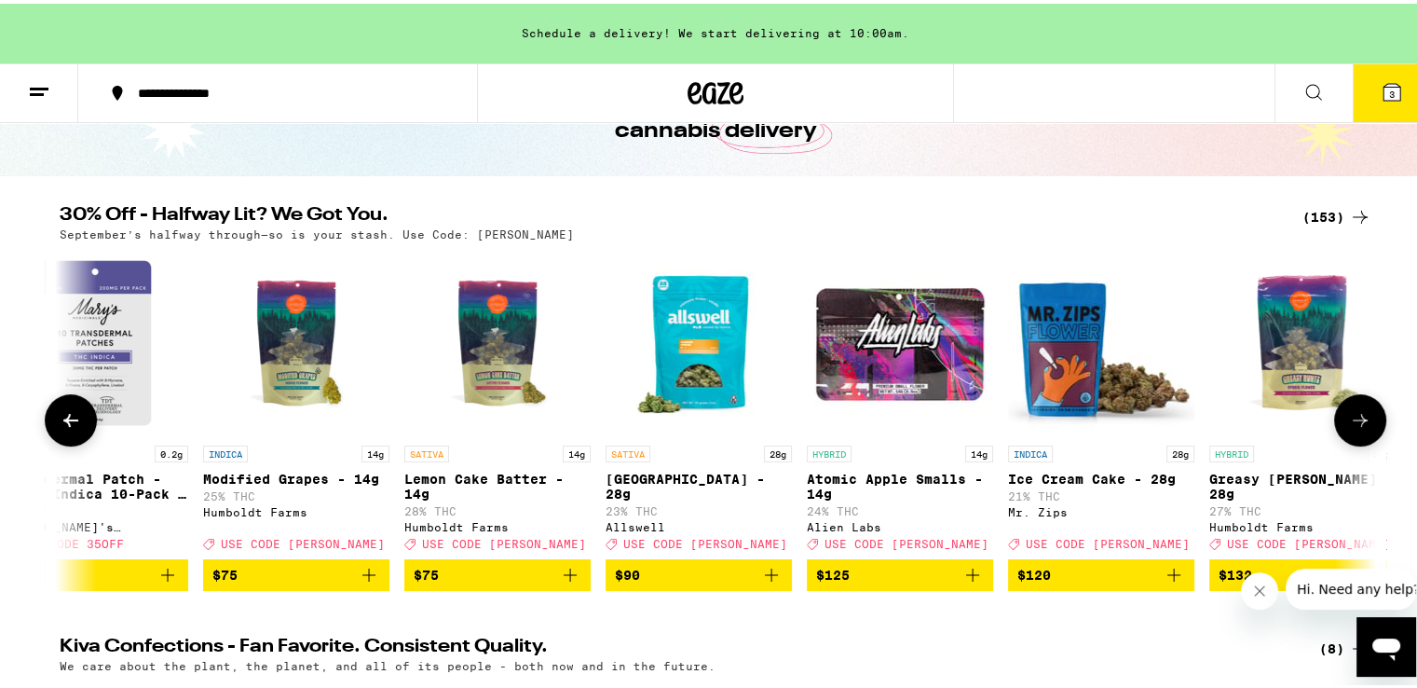
click at [1349, 421] on icon at bounding box center [1360, 416] width 22 height 22
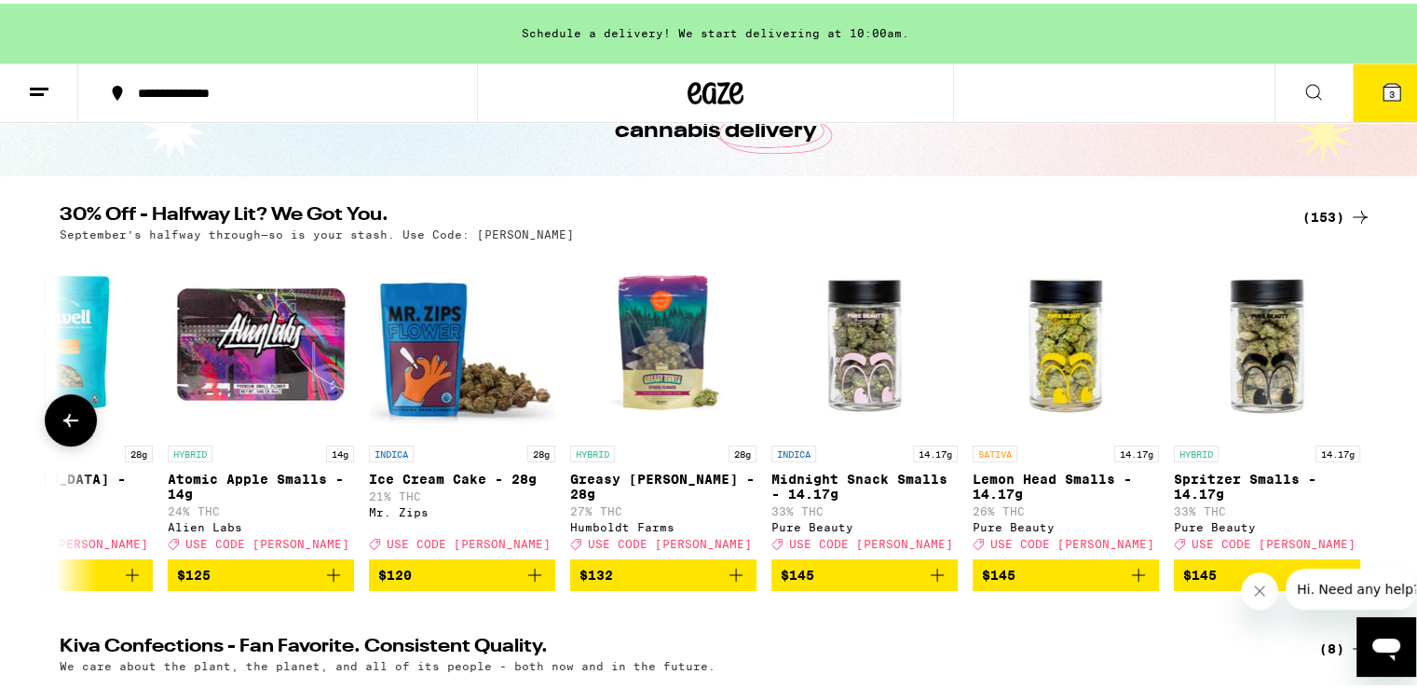
scroll to position [0, 29484]
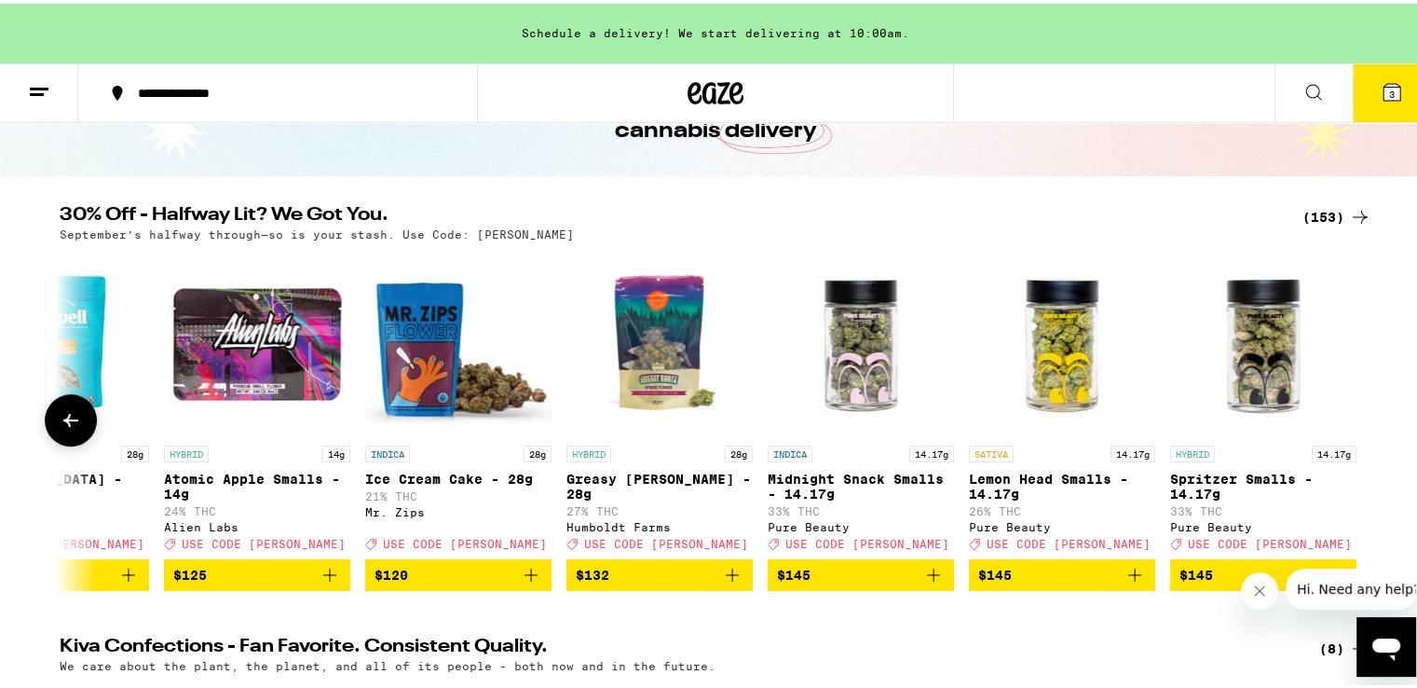
click at [1346, 421] on div at bounding box center [1360, 416] width 52 height 52
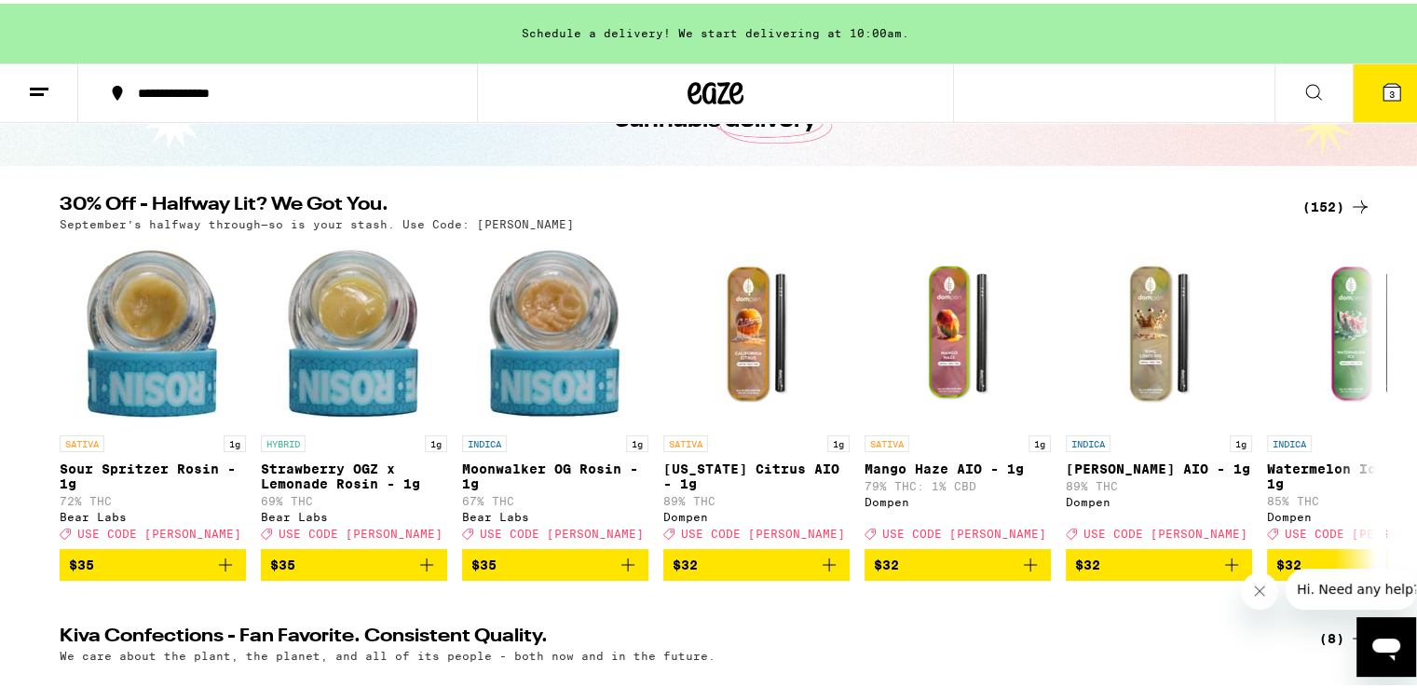
scroll to position [116, 0]
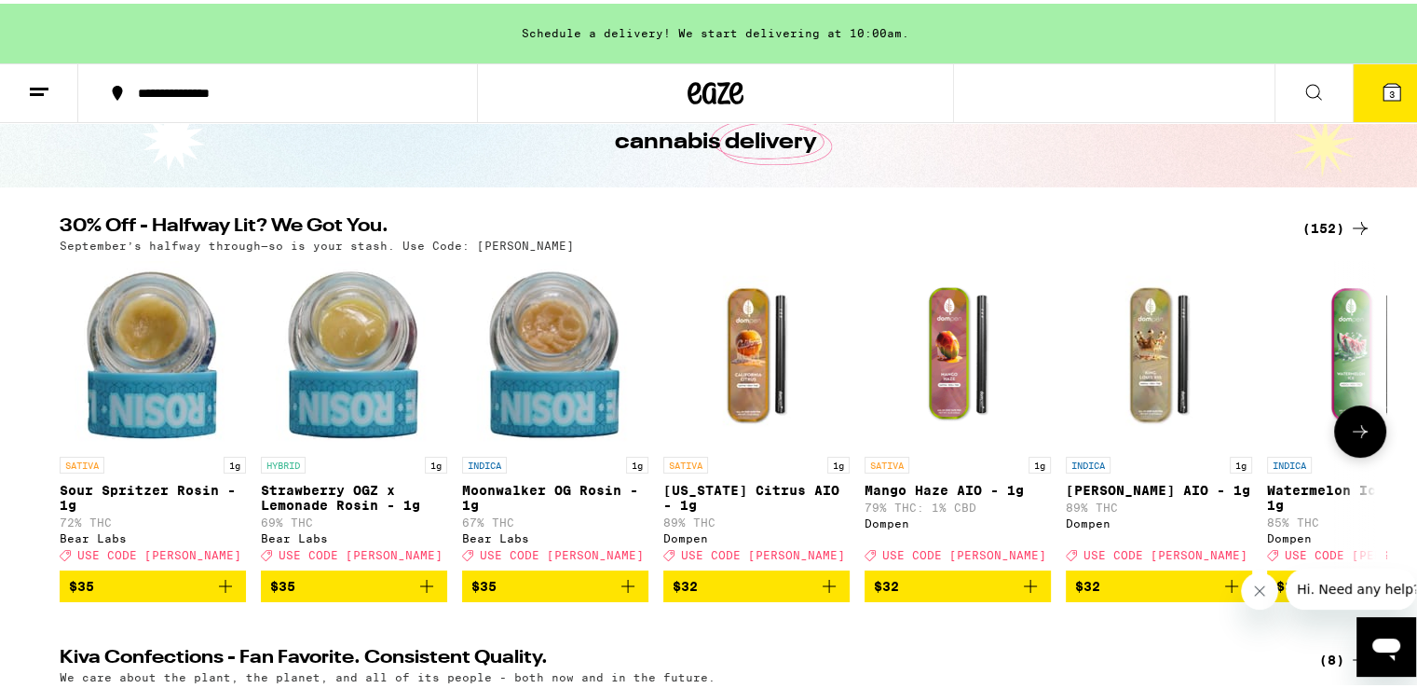
click at [1354, 447] on button at bounding box center [1360, 428] width 52 height 52
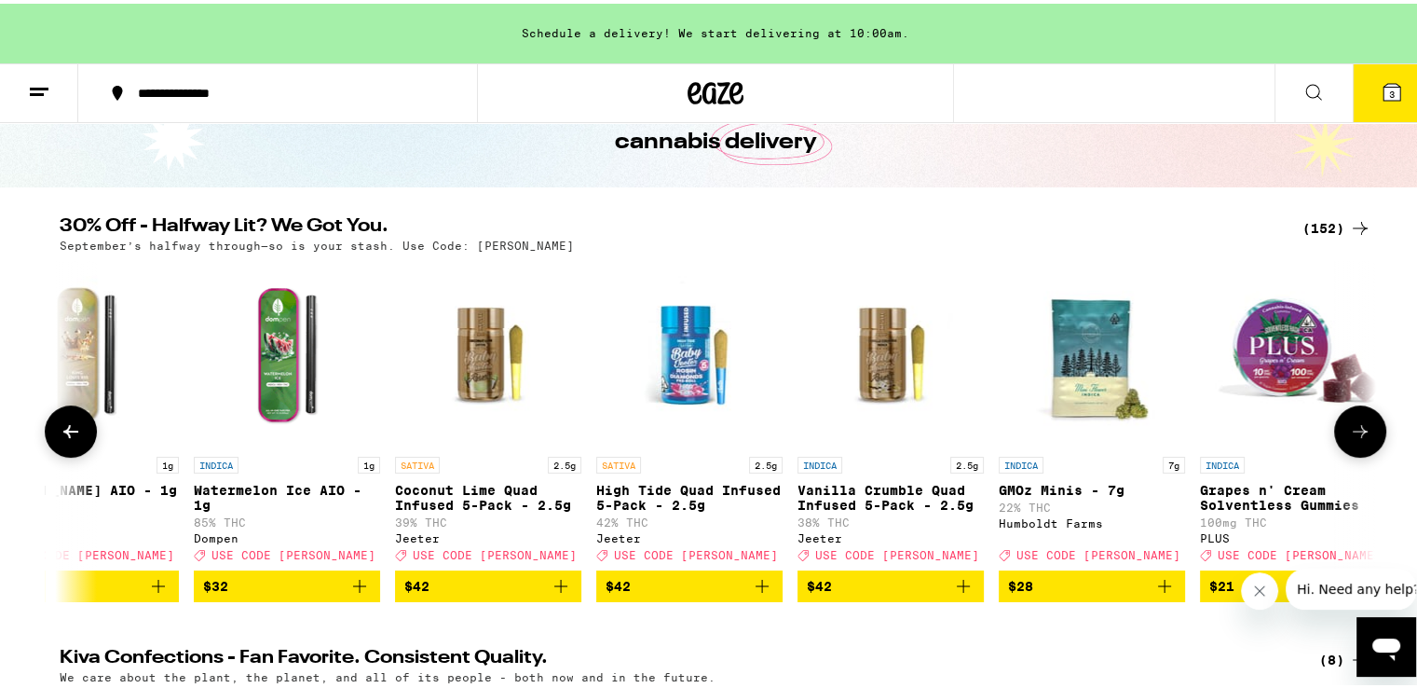
scroll to position [0, 1109]
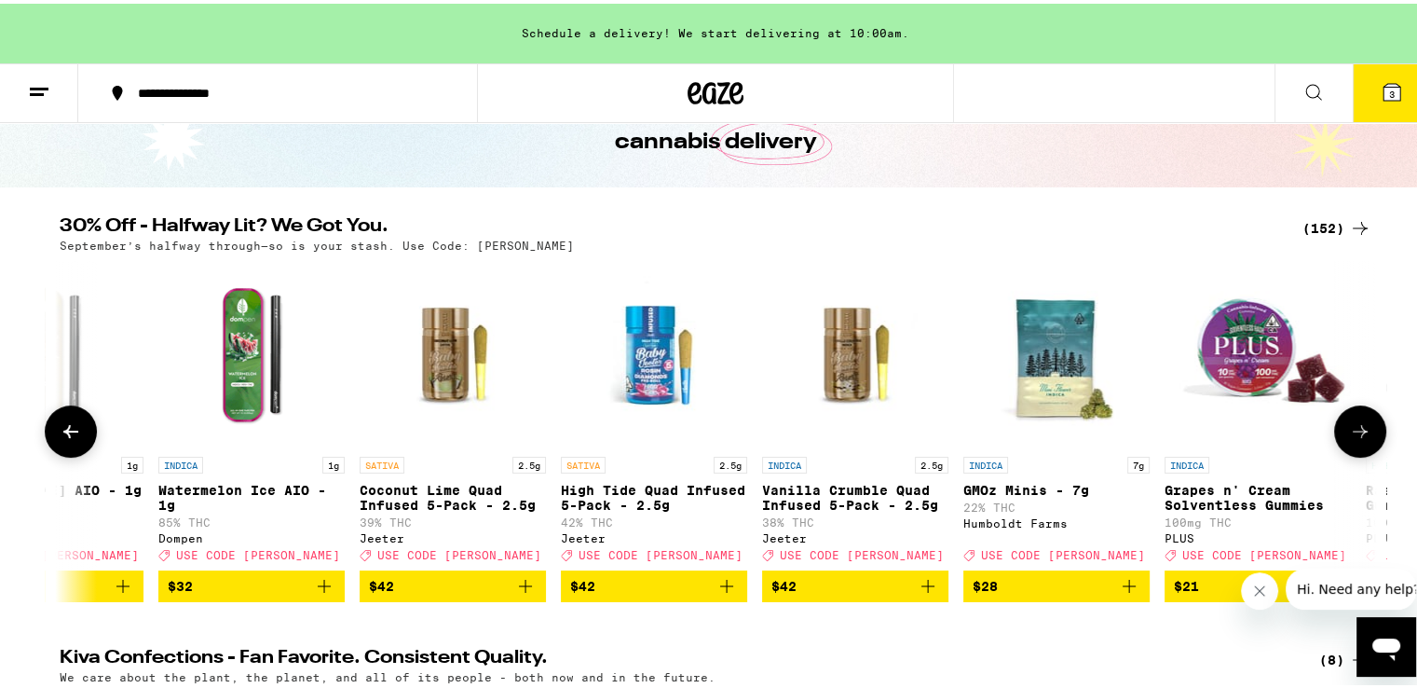
click at [1354, 447] on button at bounding box center [1360, 428] width 52 height 52
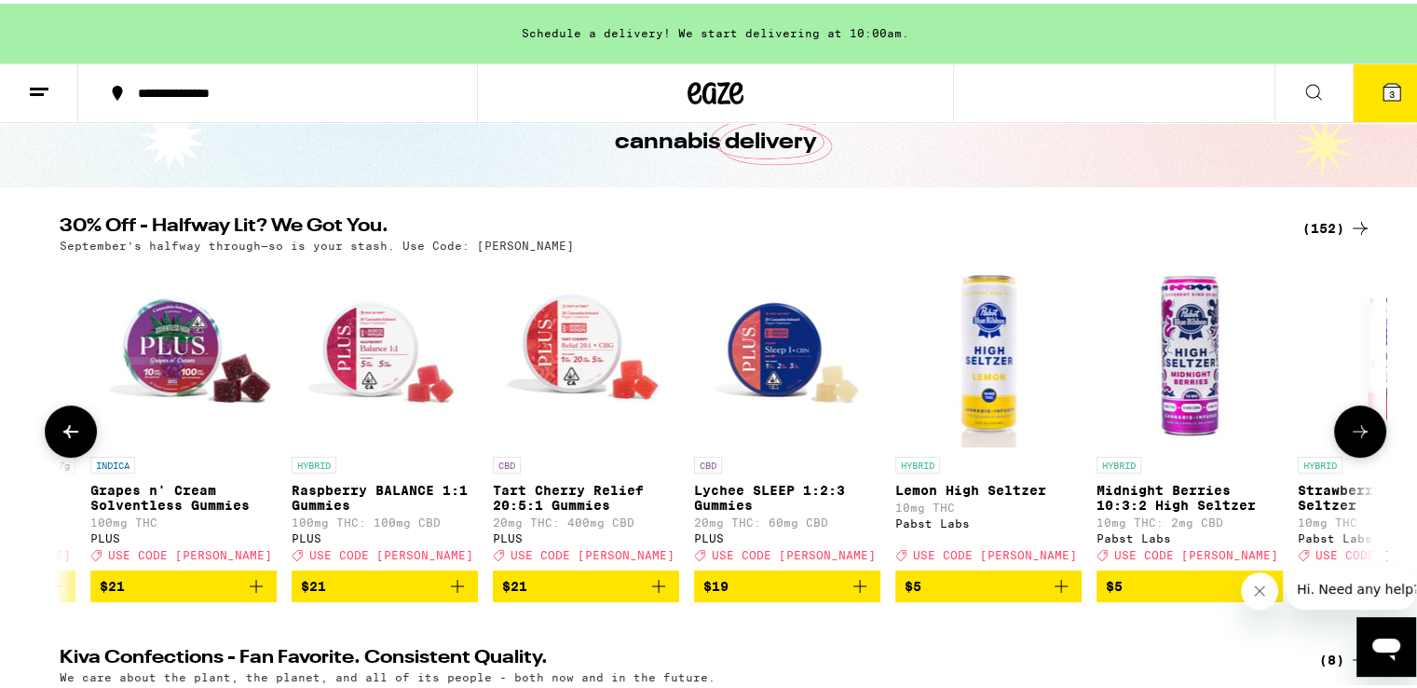
scroll to position [0, 2218]
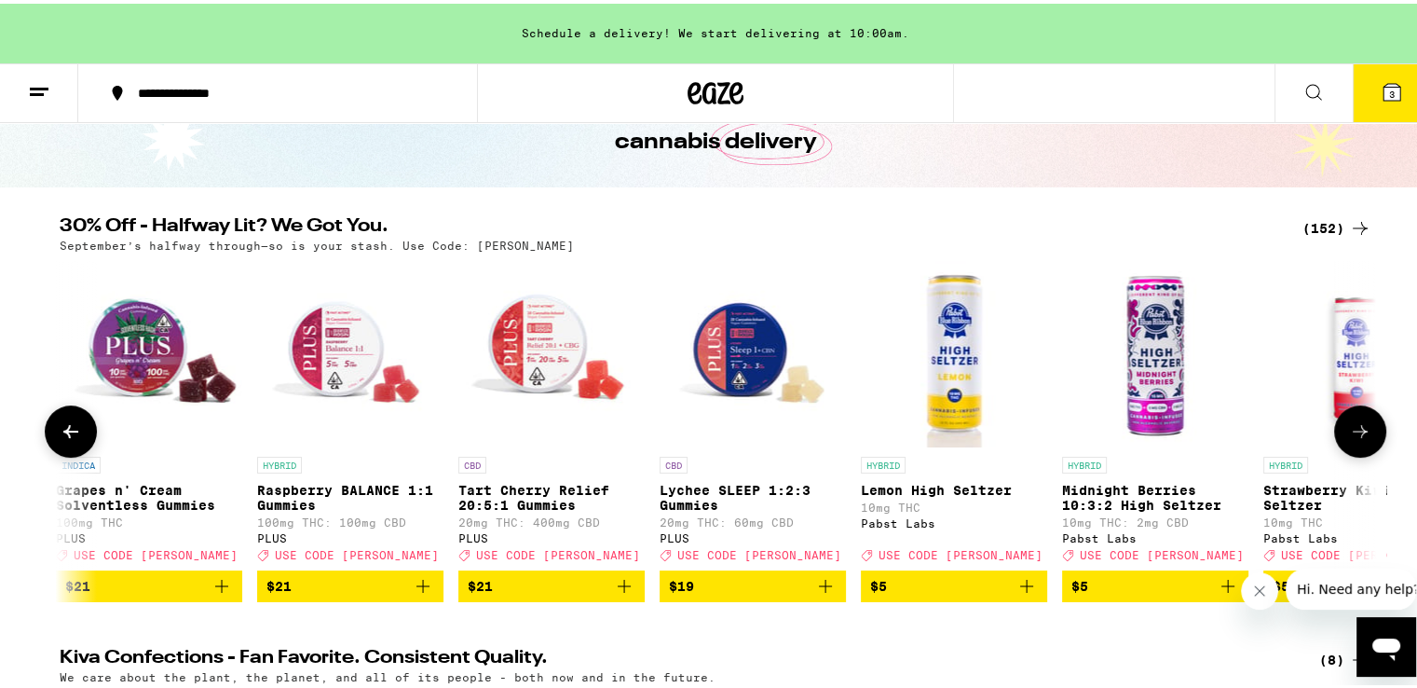
click at [1354, 447] on button at bounding box center [1360, 428] width 52 height 52
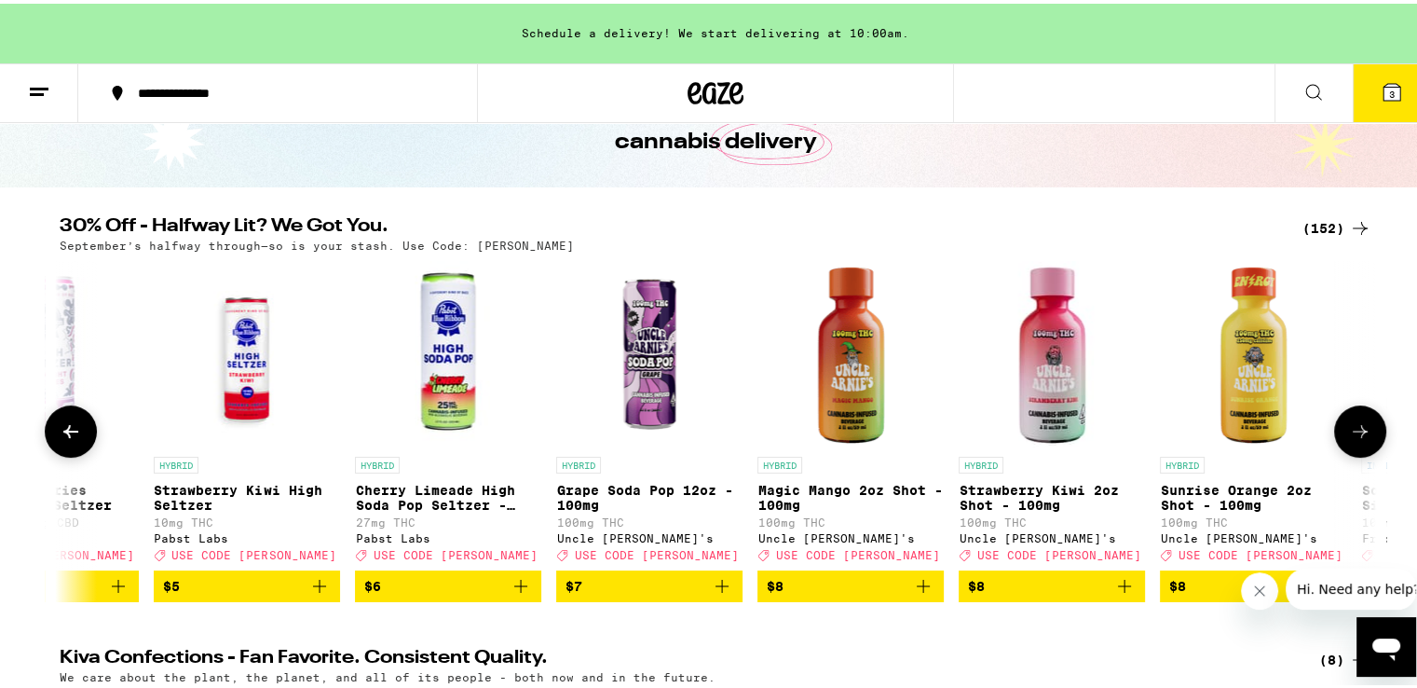
click at [1354, 447] on button at bounding box center [1360, 428] width 52 height 52
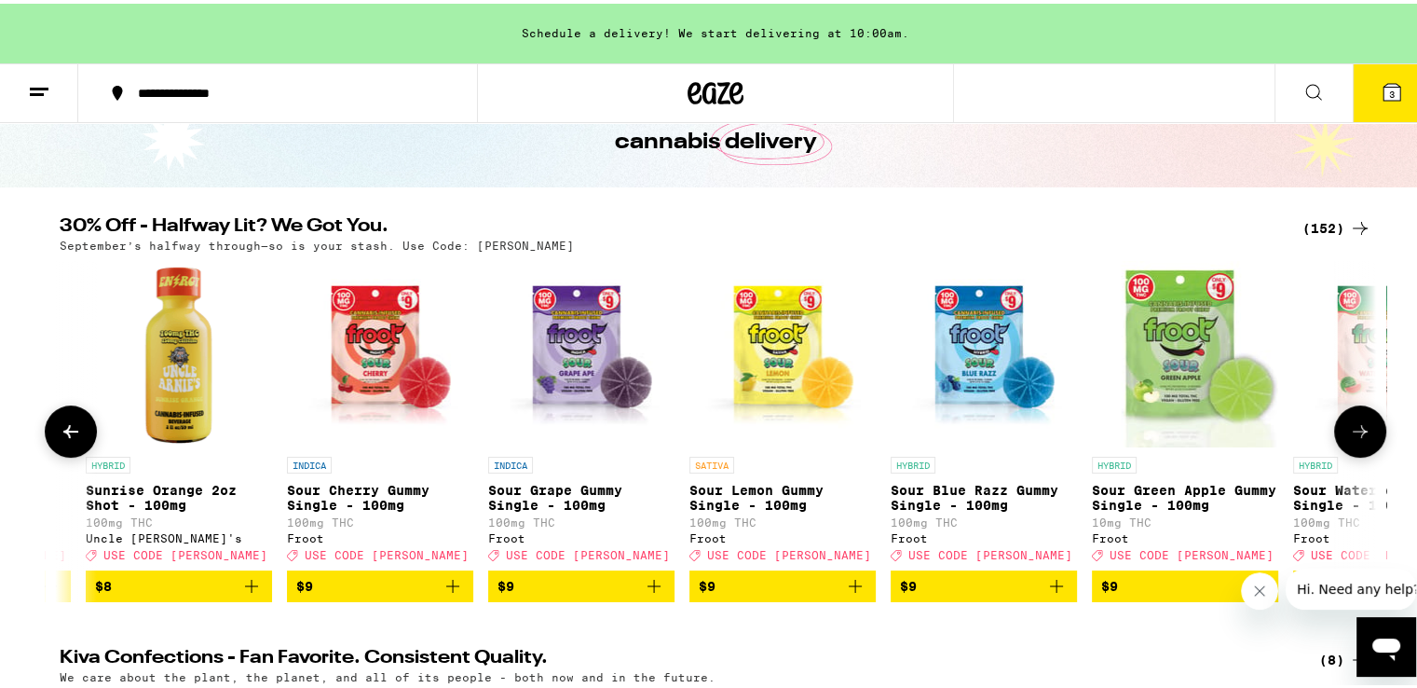
scroll to position [0, 4437]
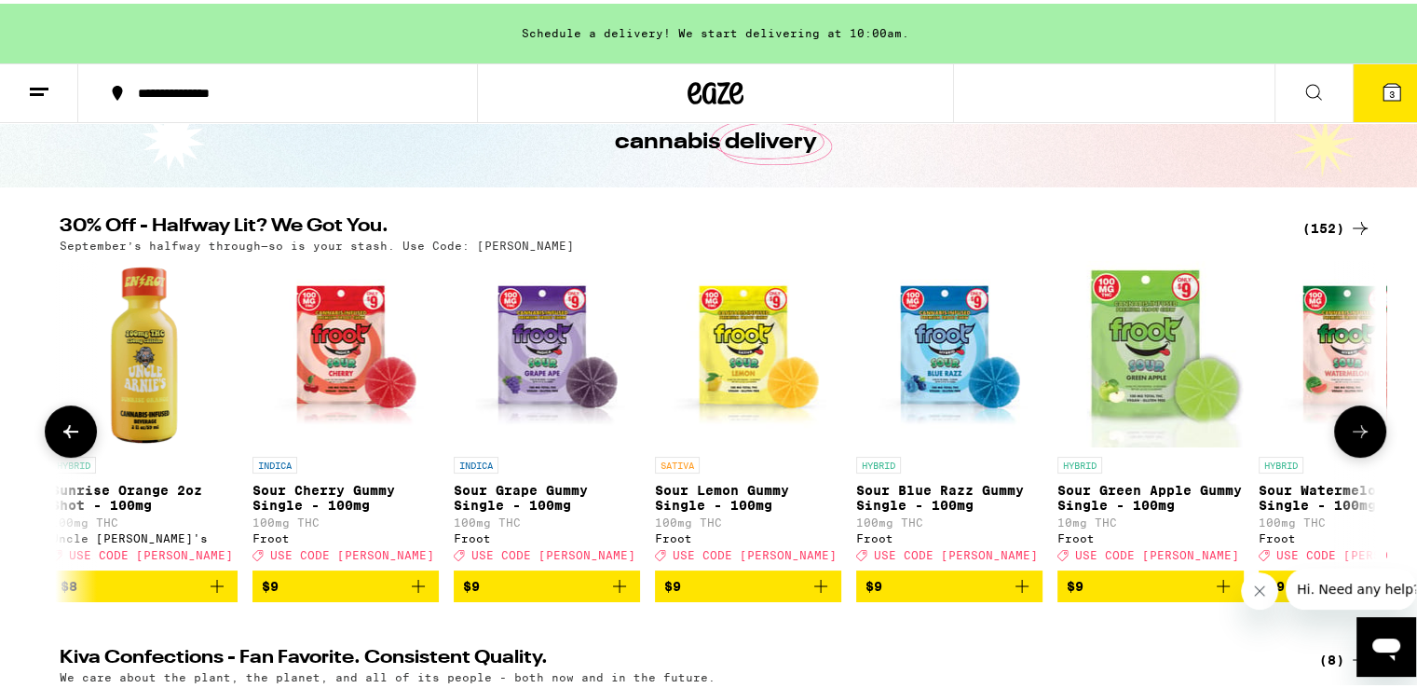
click at [1354, 447] on button at bounding box center [1360, 428] width 52 height 52
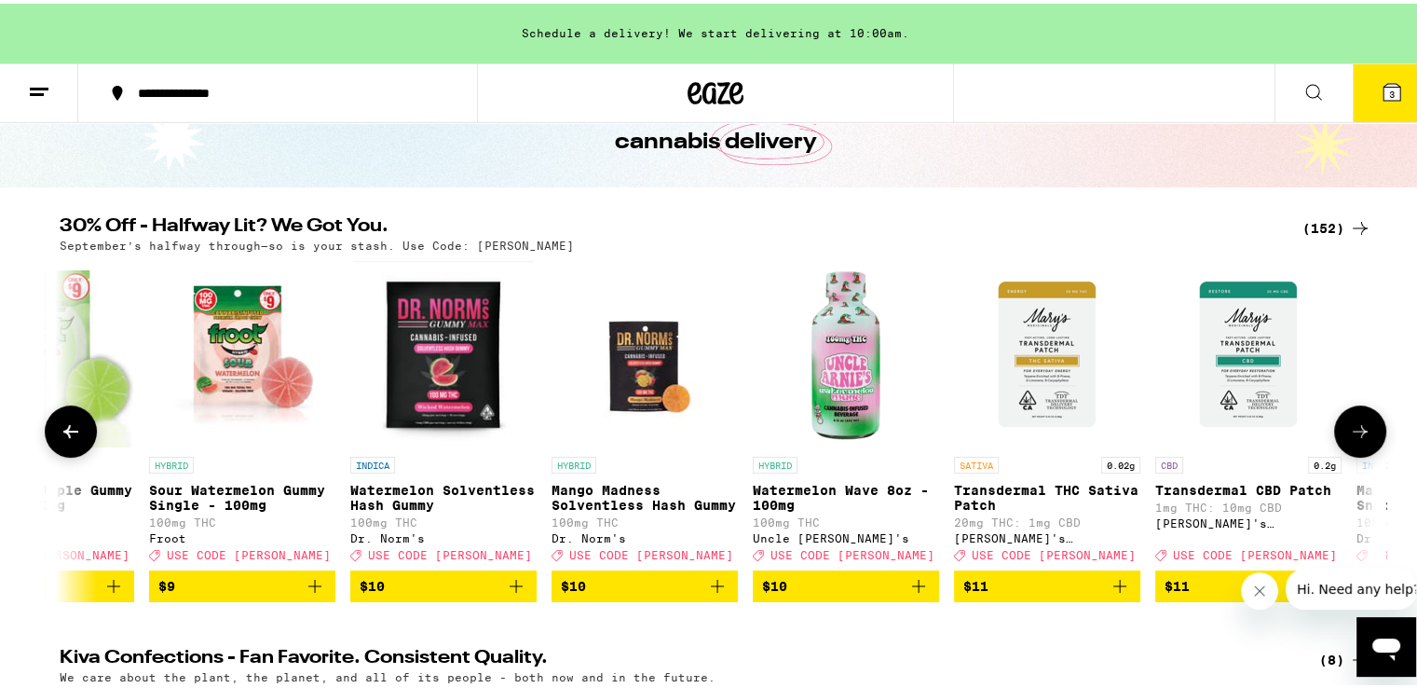
click at [1354, 447] on button at bounding box center [1360, 428] width 52 height 52
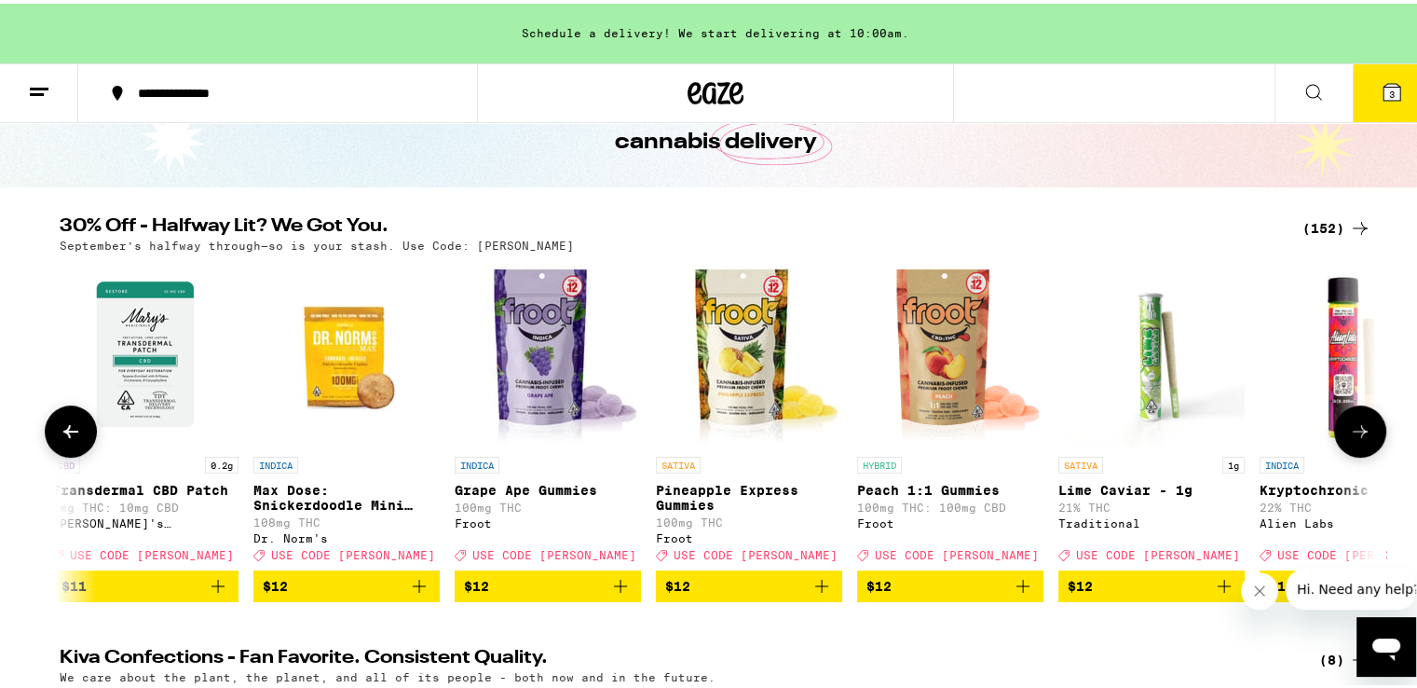
scroll to position [0, 6655]
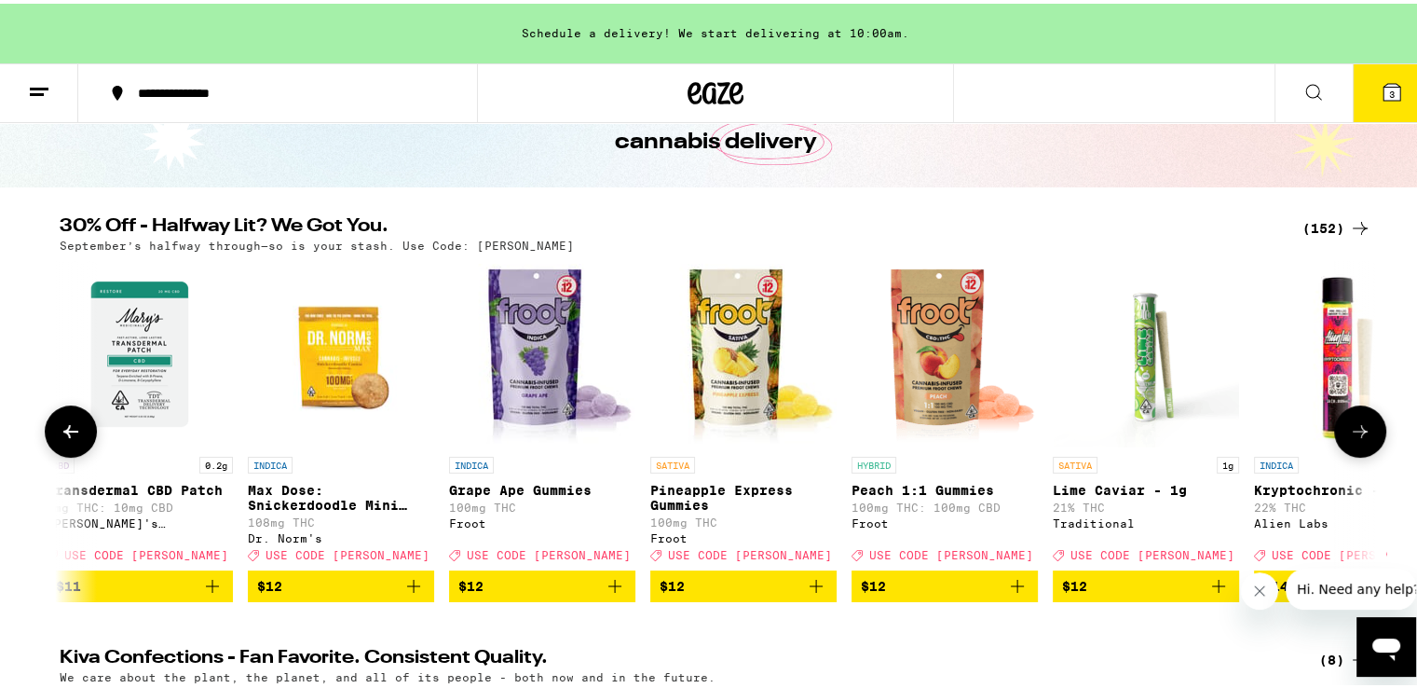
click at [1354, 447] on button at bounding box center [1360, 428] width 52 height 52
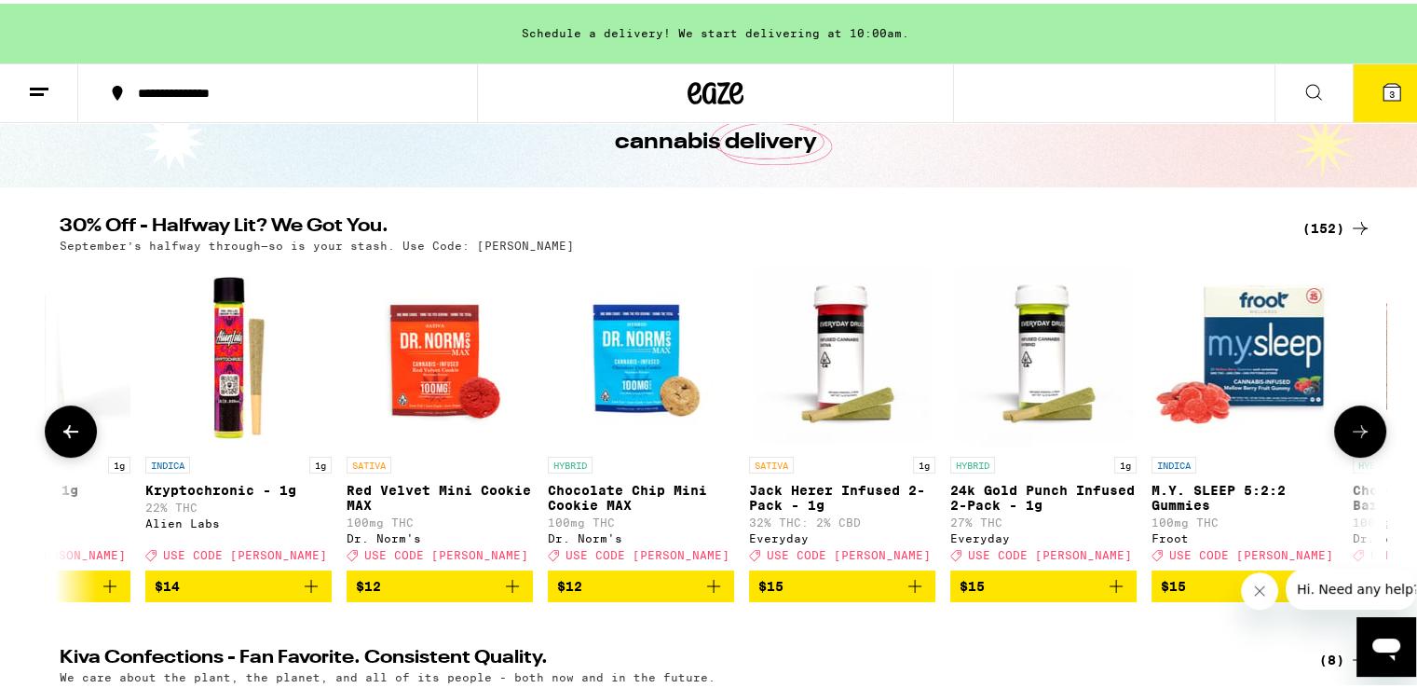
click at [1354, 447] on button at bounding box center [1360, 428] width 52 height 52
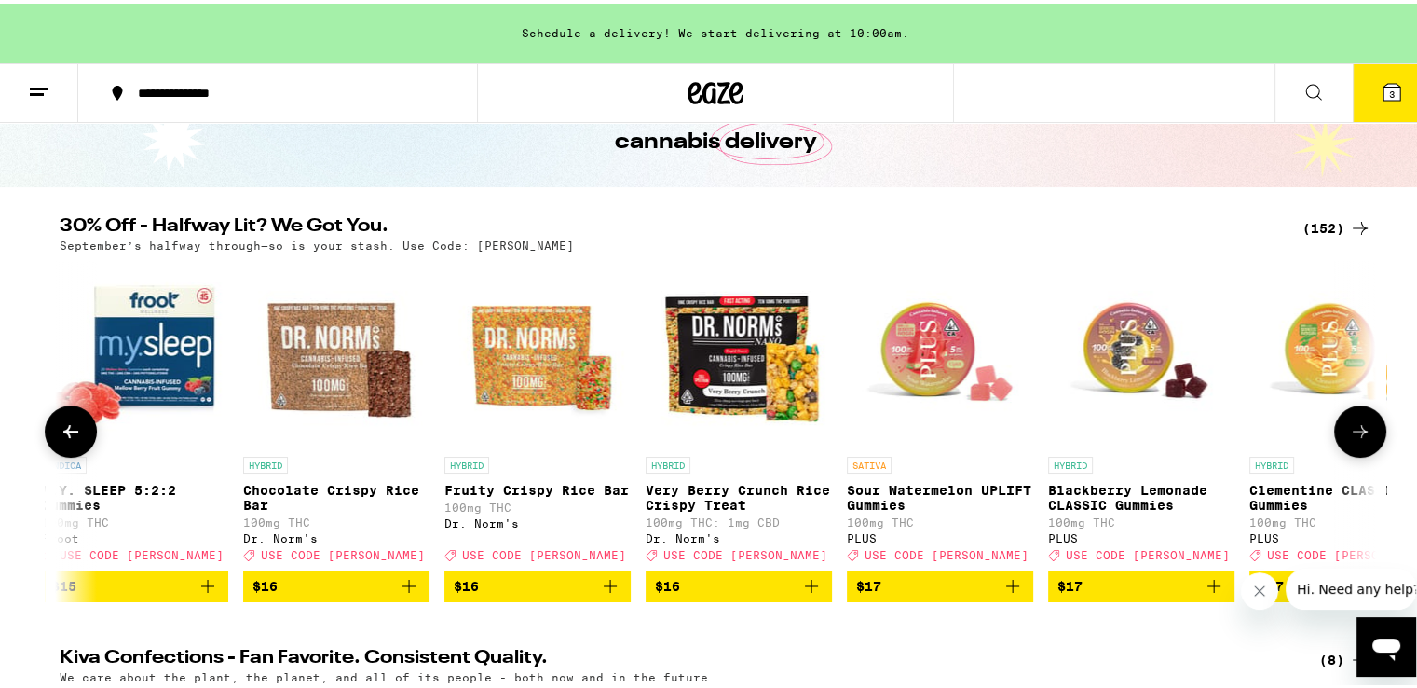
click at [1354, 447] on button at bounding box center [1360, 428] width 52 height 52
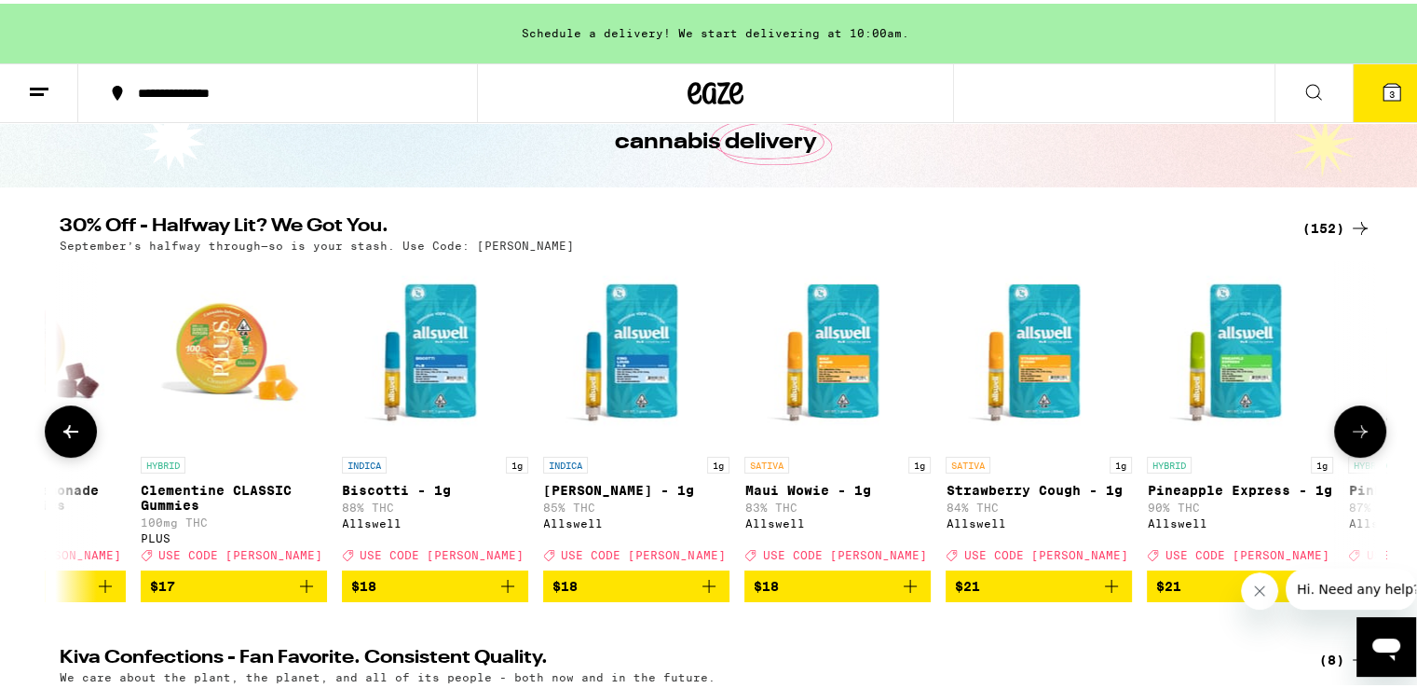
click at [1354, 447] on button at bounding box center [1360, 428] width 52 height 52
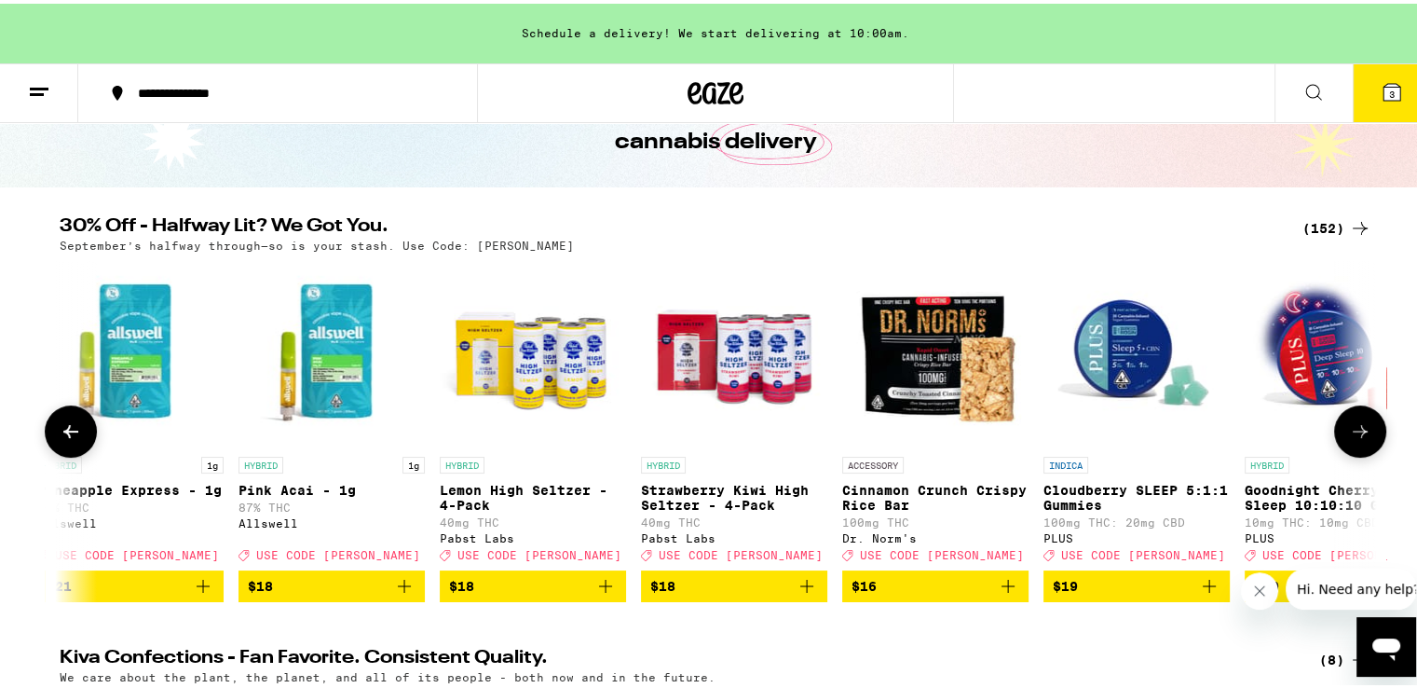
click at [1354, 447] on button at bounding box center [1360, 428] width 52 height 52
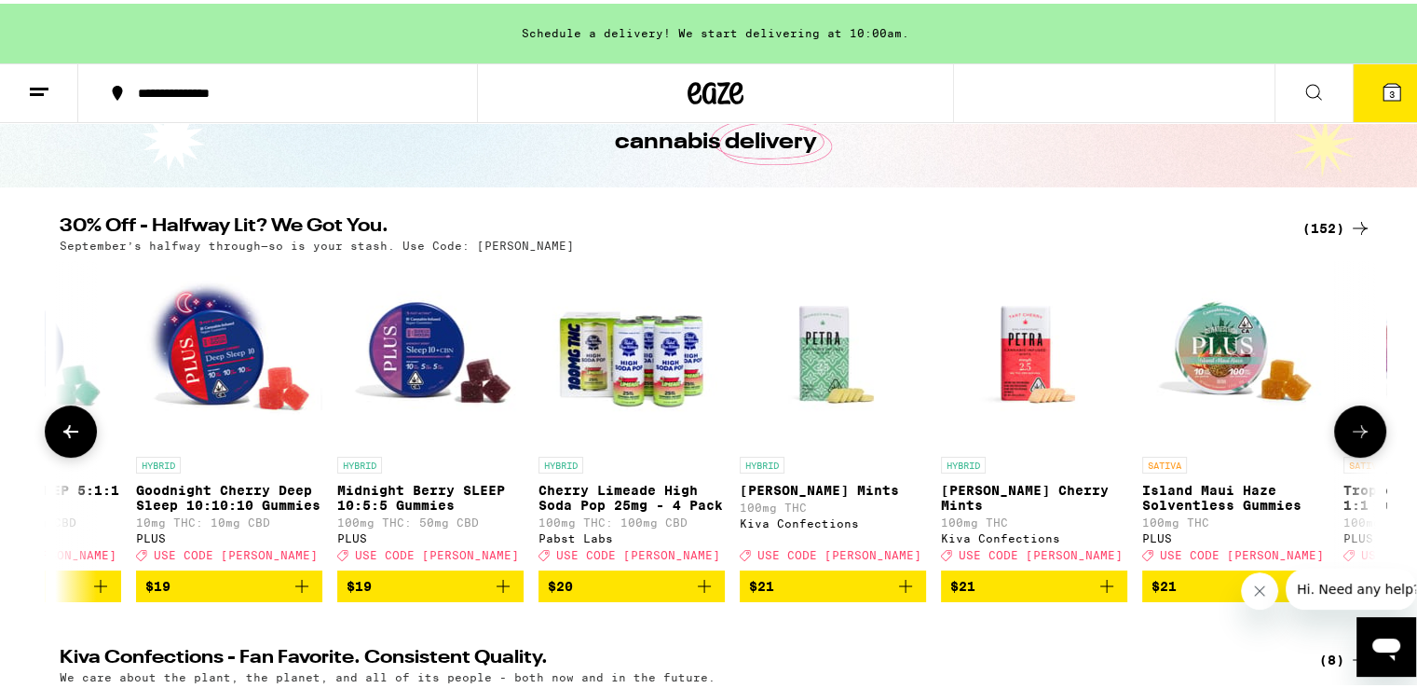
click at [1354, 447] on button at bounding box center [1360, 428] width 52 height 52
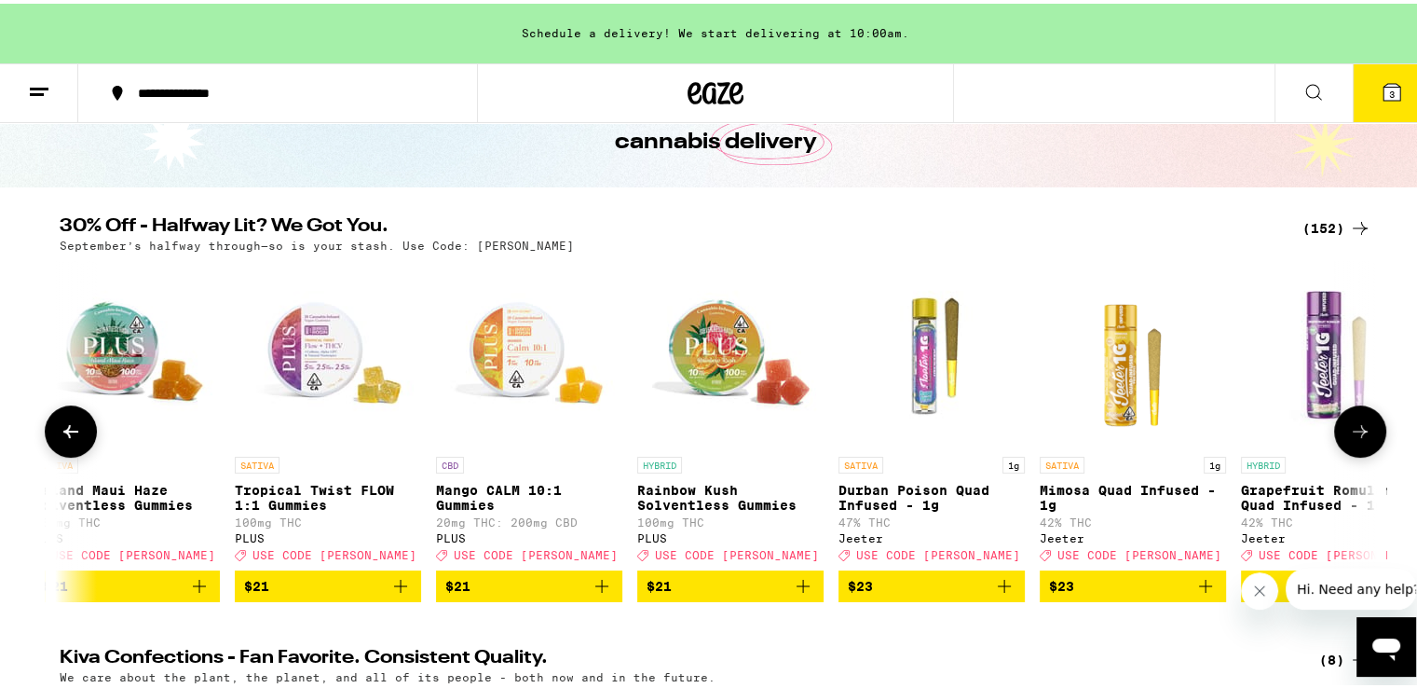
click at [1354, 447] on button at bounding box center [1360, 428] width 52 height 52
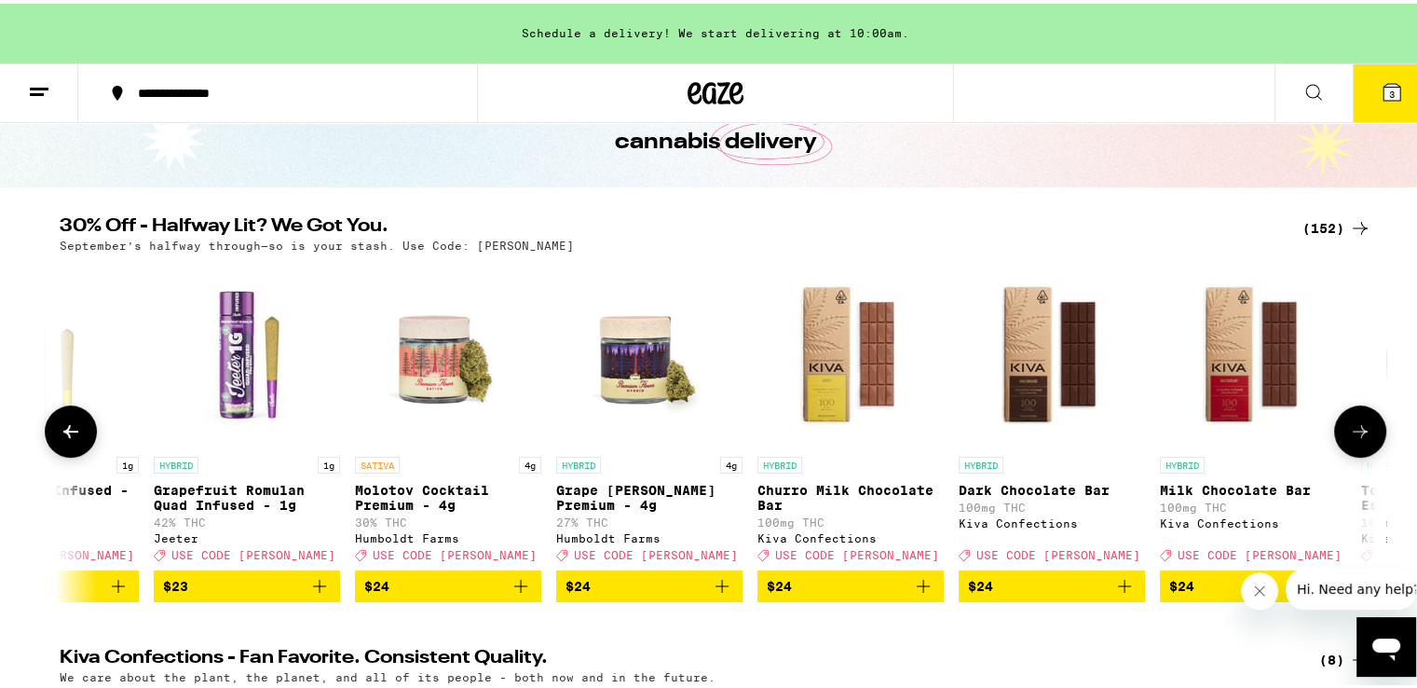
scroll to position [0, 14421]
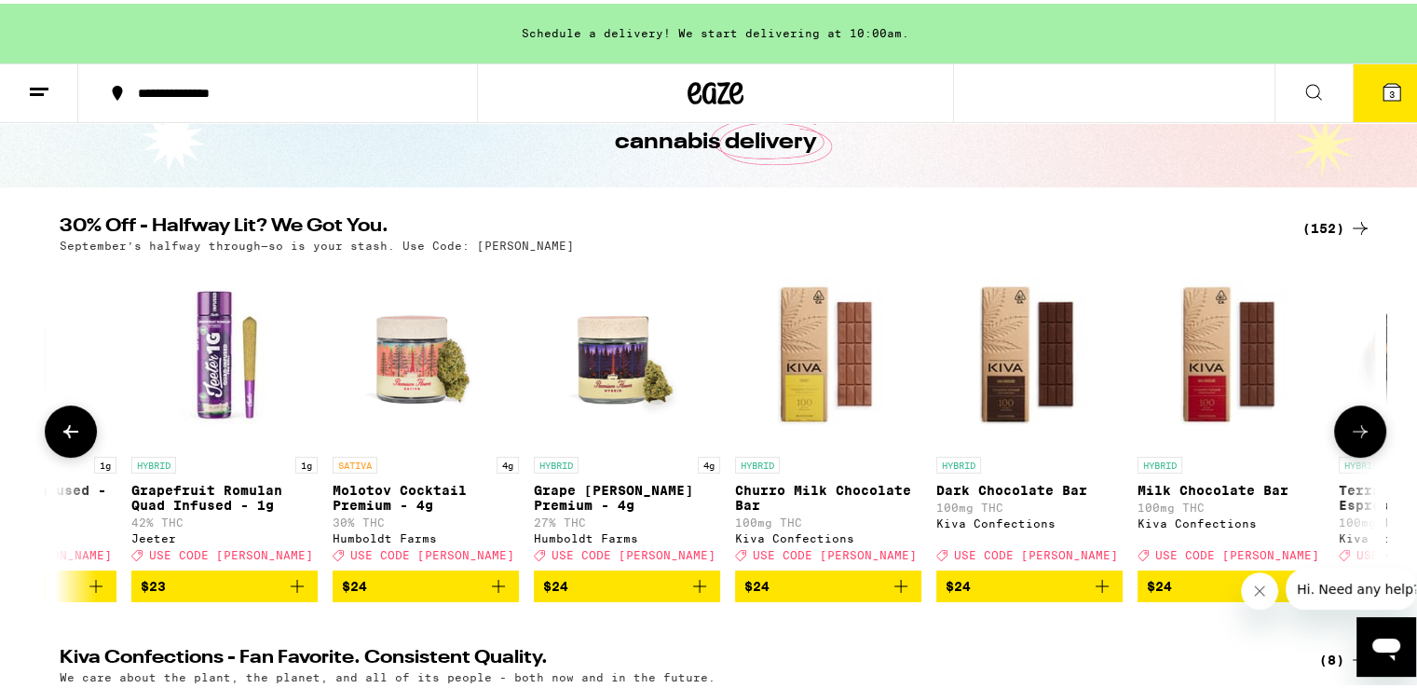
click at [80, 418] on button at bounding box center [71, 428] width 52 height 52
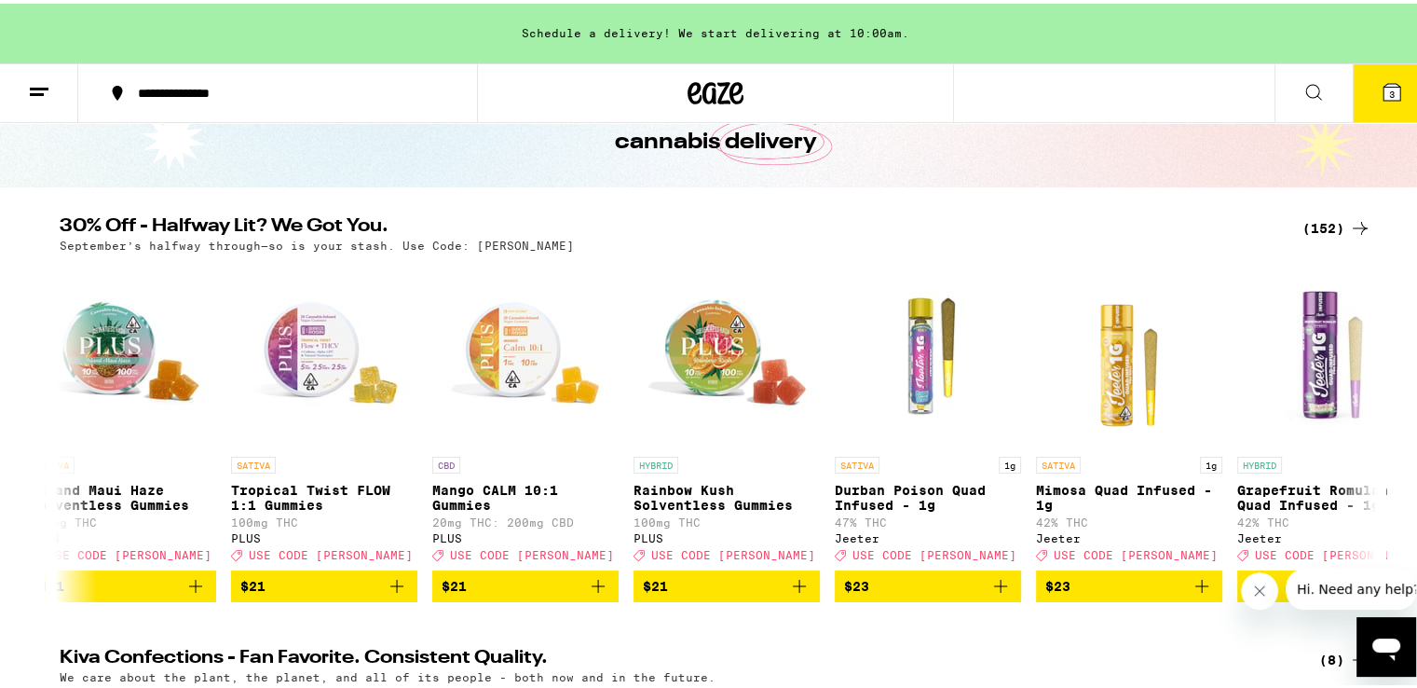
scroll to position [0, 13312]
